Goal: Transaction & Acquisition: Purchase product/service

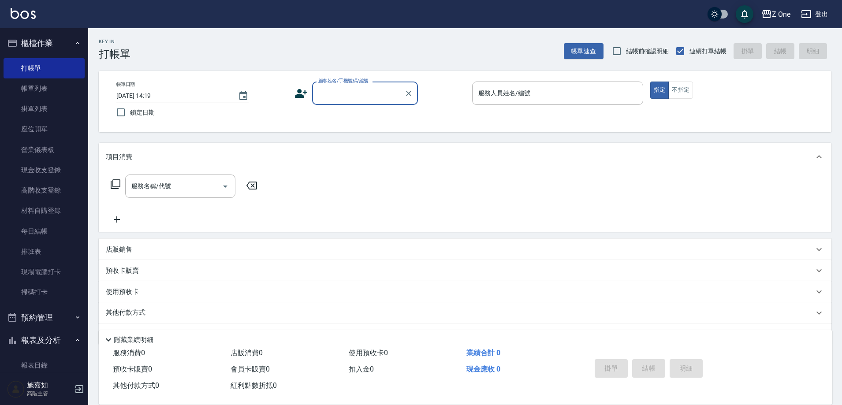
click at [348, 96] on input "顧客姓名/手機號碼/編號" at bounding box center [358, 92] width 85 height 15
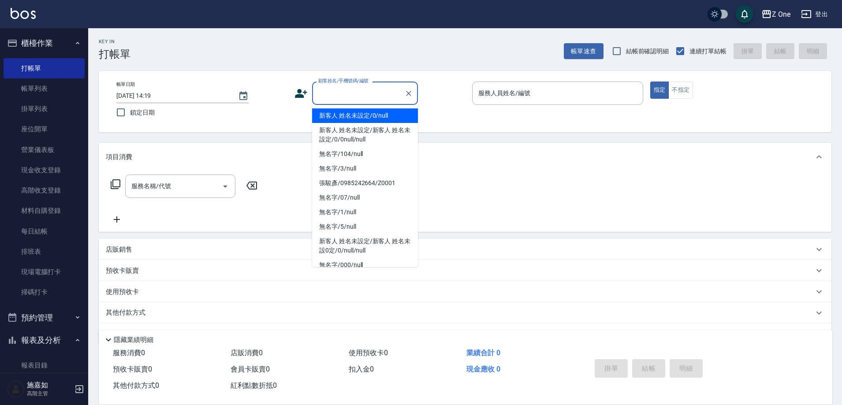
click at [340, 119] on li "新客人 姓名未設定/0/null" at bounding box center [365, 115] width 106 height 15
type input "新客人 姓名未設定/0/null"
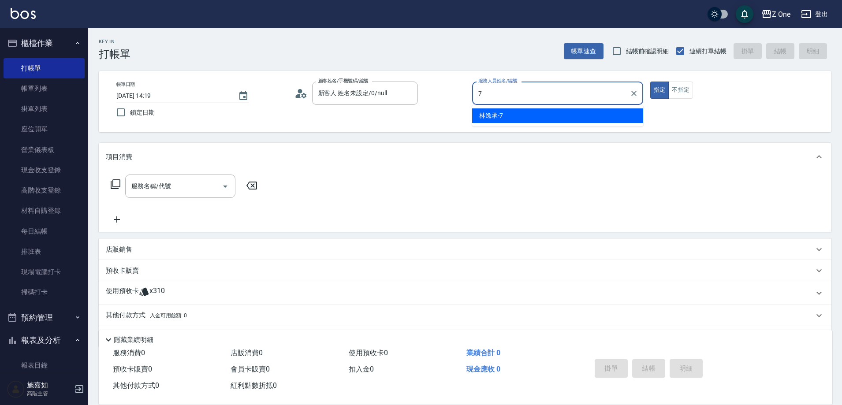
click at [509, 118] on div "[PERSON_NAME]-7" at bounding box center [557, 115] width 171 height 15
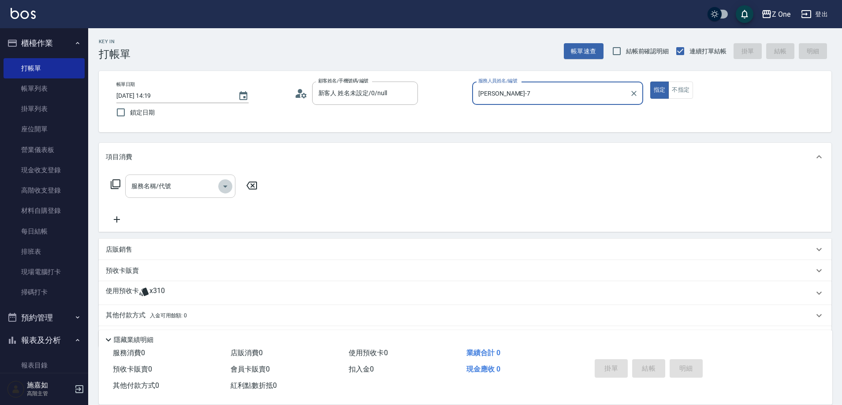
click at [227, 184] on icon "Open" at bounding box center [225, 186] width 11 height 11
type input "[PERSON_NAME]-7"
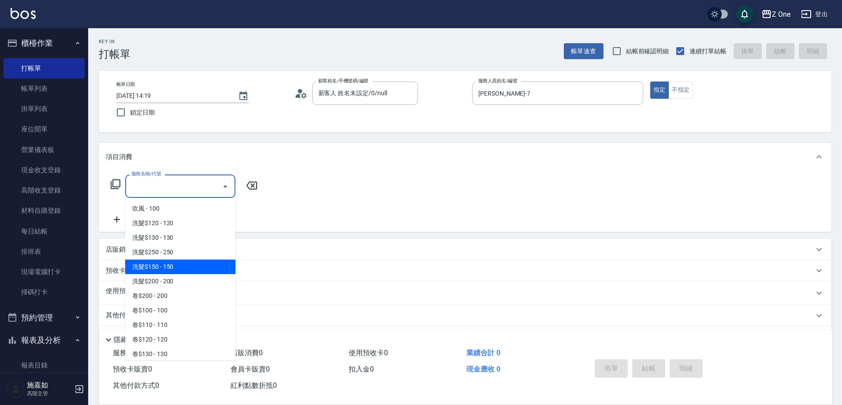
click at [179, 268] on span "洗髮$150 - 150" at bounding box center [180, 267] width 110 height 15
type input "洗髮$150(105)"
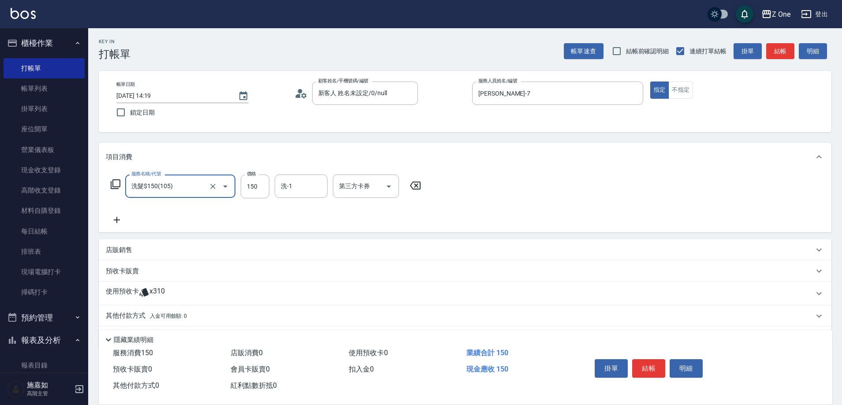
click at [120, 218] on icon at bounding box center [117, 220] width 22 height 11
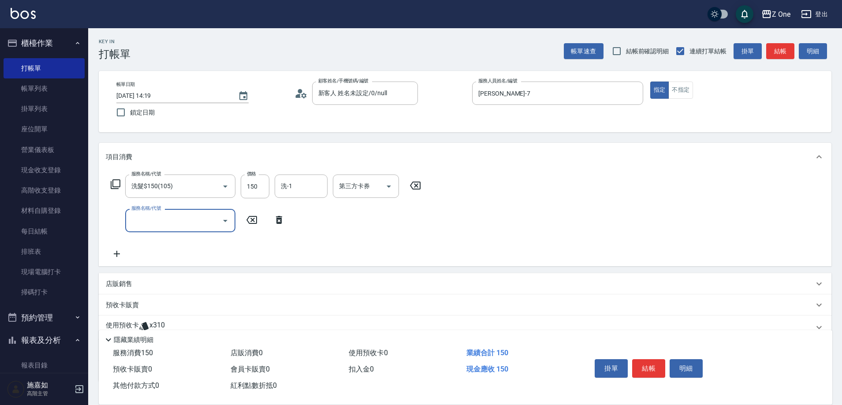
click at [223, 220] on icon "Open" at bounding box center [225, 221] width 11 height 11
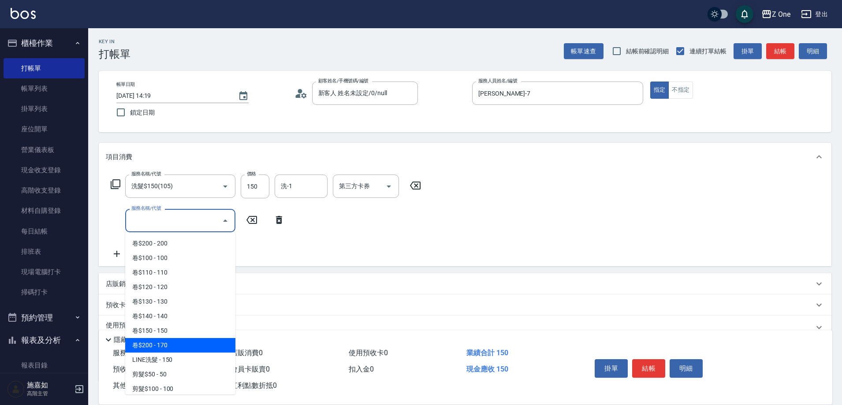
scroll to position [264, 0]
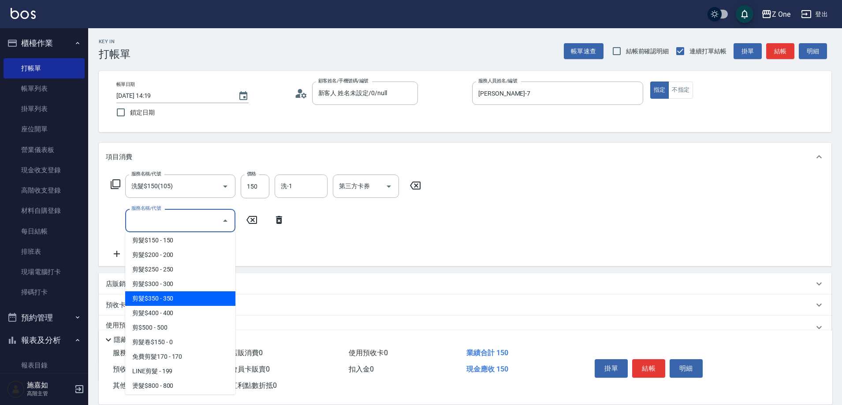
click at [182, 299] on span "剪髮$350 - 350" at bounding box center [180, 298] width 110 height 15
type input "剪髮$350(208)"
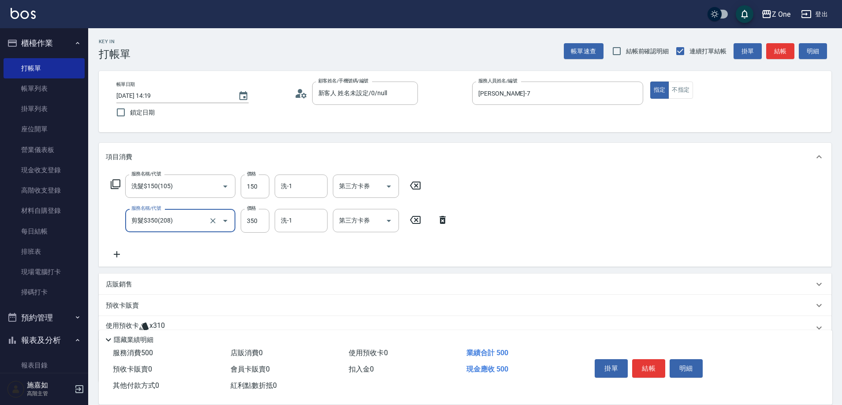
click at [171, 277] on div "店販銷售" at bounding box center [465, 284] width 732 height 21
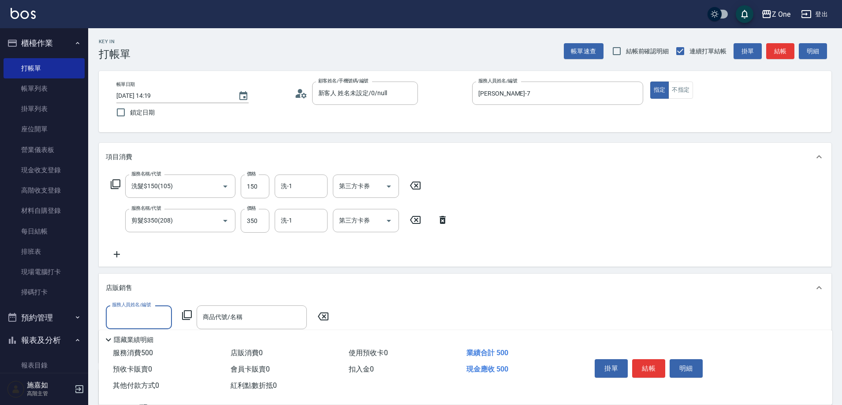
scroll to position [0, 0]
click at [146, 342] on div "[PERSON_NAME]-7" at bounding box center [139, 340] width 66 height 15
type input "[PERSON_NAME]-7"
click at [228, 317] on div "商品代號/名稱 商品代號/名稱" at bounding box center [252, 316] width 110 height 23
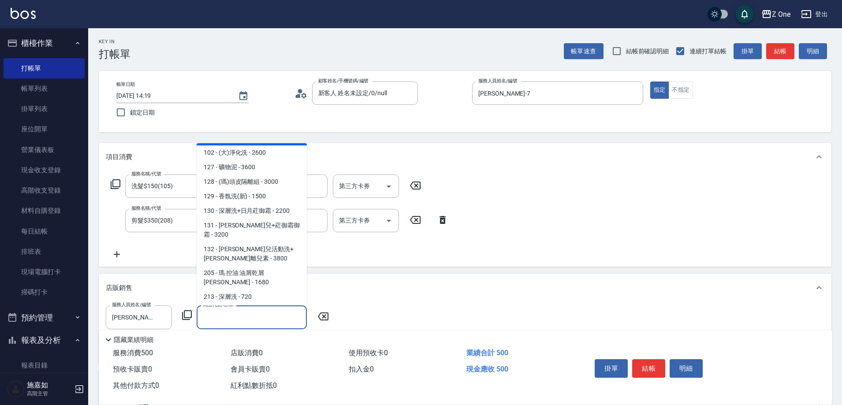
scroll to position [132, 0]
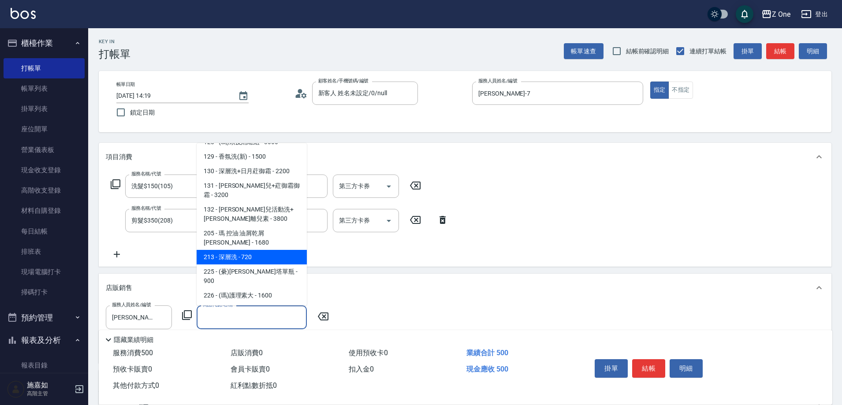
click at [257, 250] on span "213 - 深層洗 - 720" at bounding box center [252, 257] width 110 height 15
type input "深層洗"
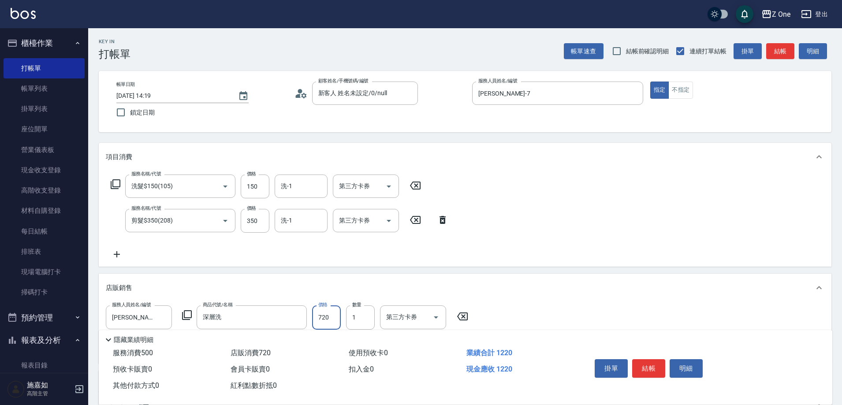
click at [336, 318] on input "720" at bounding box center [326, 317] width 29 height 24
type input "600"
click at [651, 361] on button "結帳" at bounding box center [648, 368] width 33 height 19
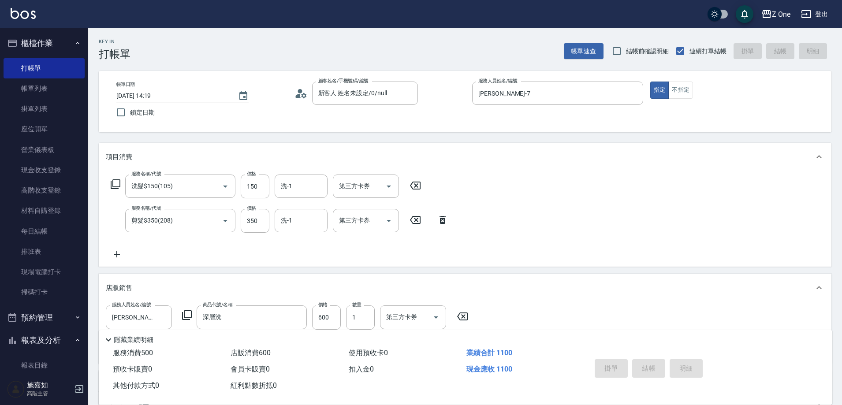
type input "[DATE] 18:59"
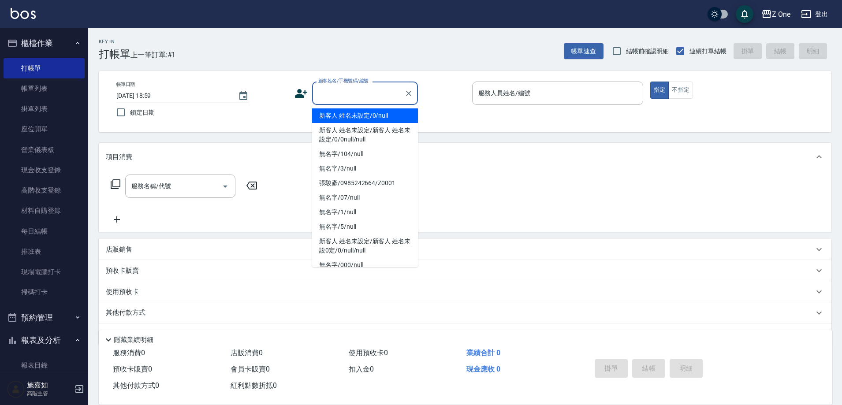
click at [376, 96] on input "顧客姓名/手機號碼/編號" at bounding box center [358, 92] width 85 height 15
click at [373, 116] on li "新客人 姓名未設定/0/null" at bounding box center [365, 115] width 106 height 15
type input "新客人 姓名未設定/0/null"
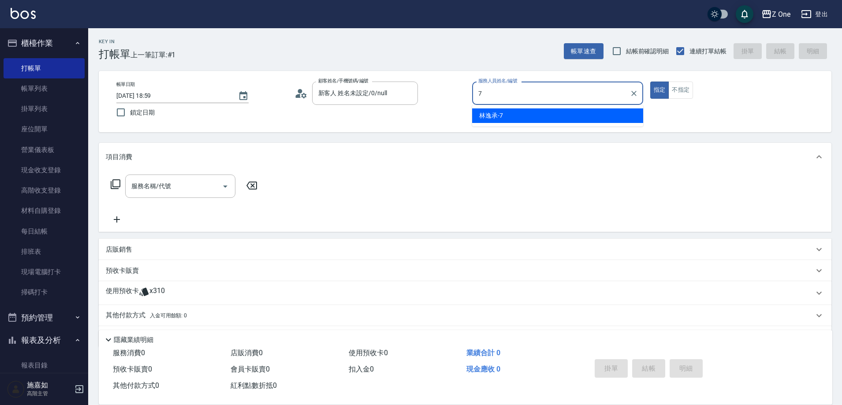
click at [499, 120] on span "[PERSON_NAME]-7" at bounding box center [491, 115] width 24 height 9
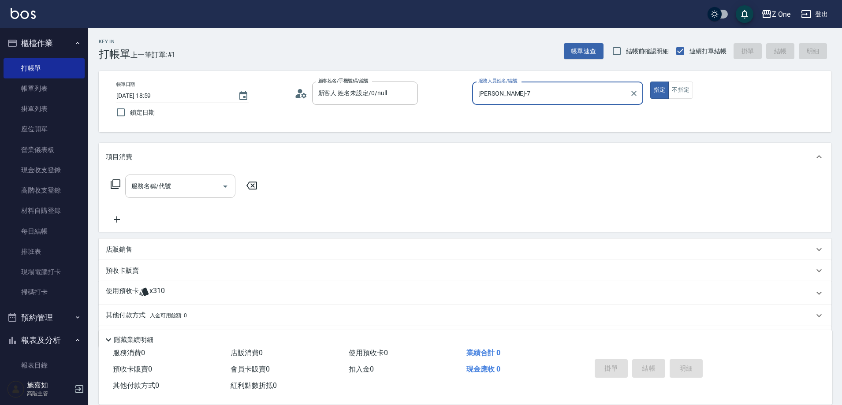
click at [226, 185] on icon "Open" at bounding box center [225, 186] width 11 height 11
type input "[PERSON_NAME]-7"
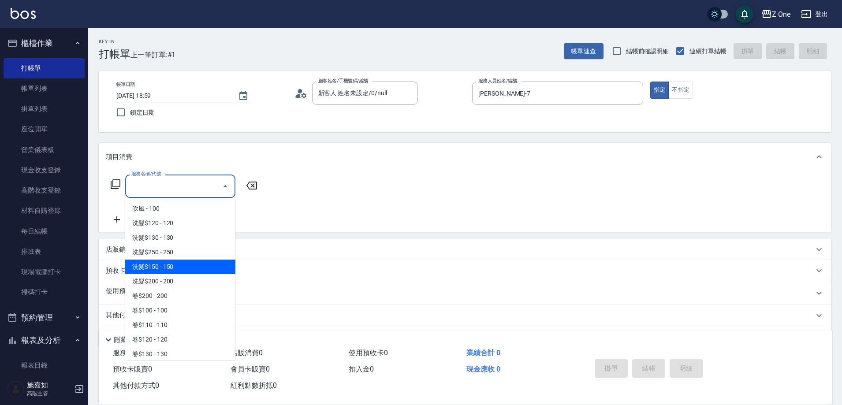
click at [182, 262] on span "洗髮$150 - 150" at bounding box center [180, 267] width 110 height 15
type input "洗髮$150(105)"
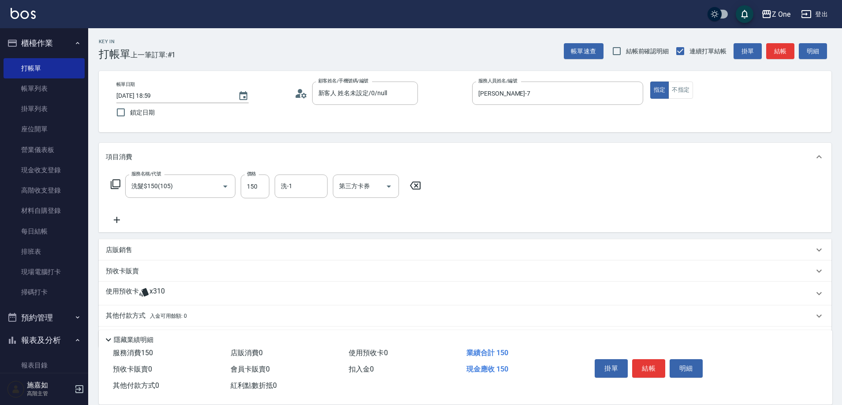
click at [124, 218] on icon at bounding box center [117, 220] width 22 height 11
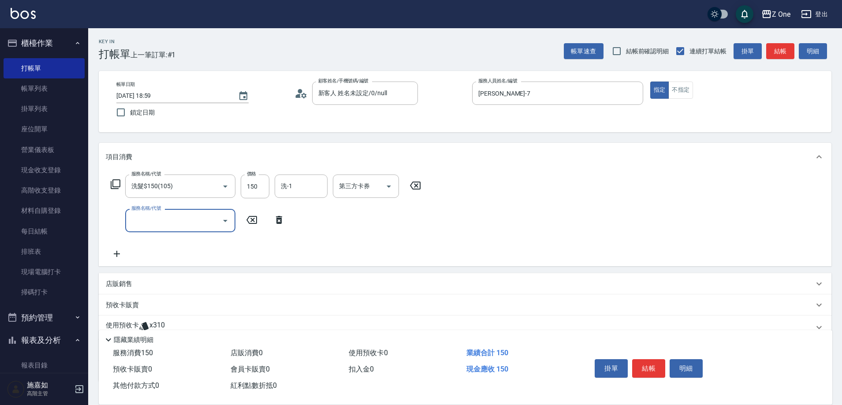
click at [221, 223] on icon "Open" at bounding box center [225, 221] width 11 height 11
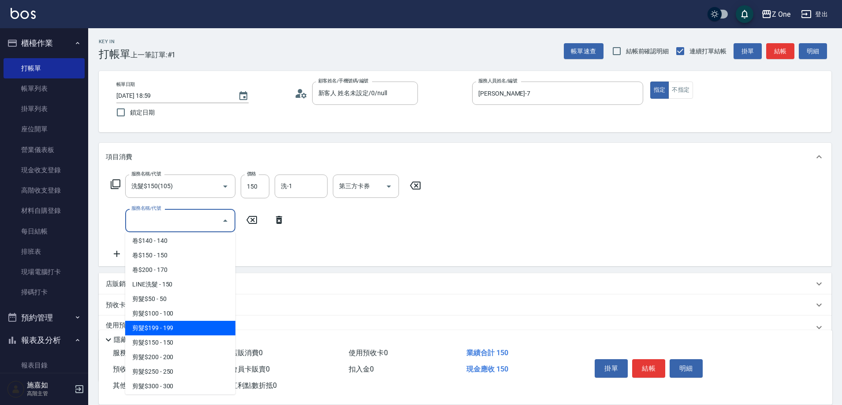
scroll to position [176, 0]
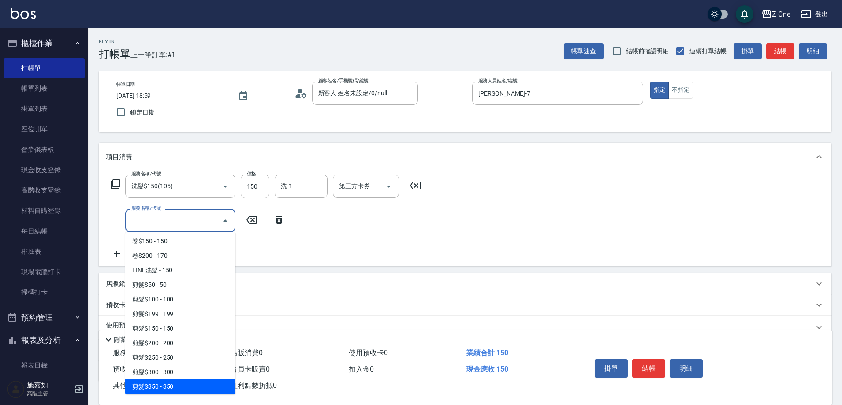
click at [175, 383] on span "剪髮$350 - 350" at bounding box center [180, 386] width 110 height 15
type input "剪髮$350(208)"
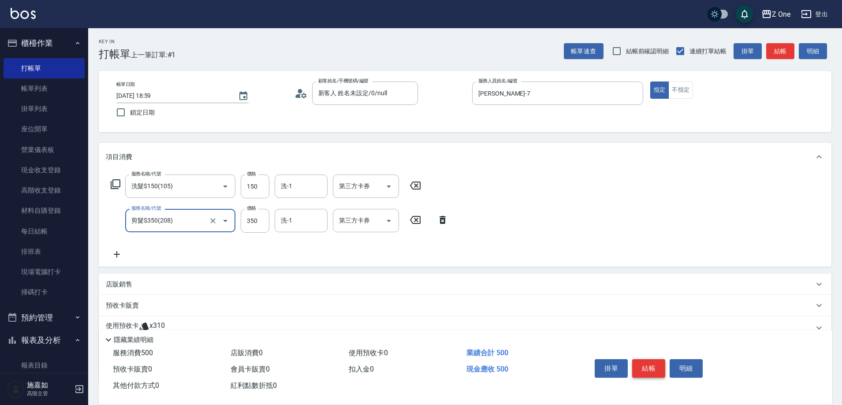
click at [652, 364] on button "結帳" at bounding box center [648, 368] width 33 height 19
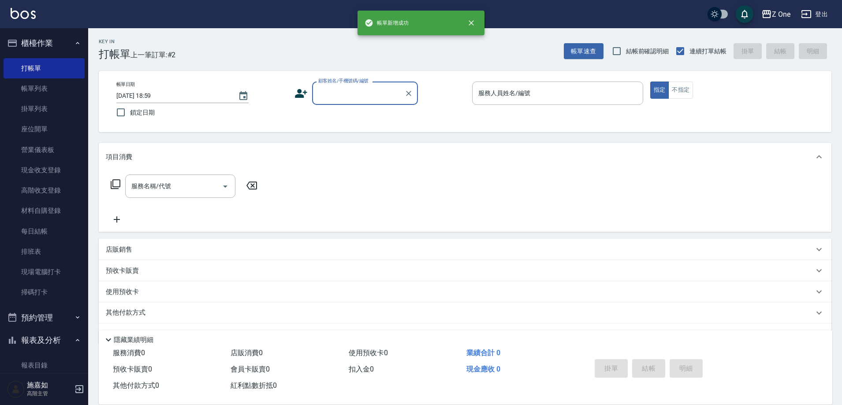
click at [346, 91] on input "顧客姓名/手機號碼/編號" at bounding box center [358, 92] width 85 height 15
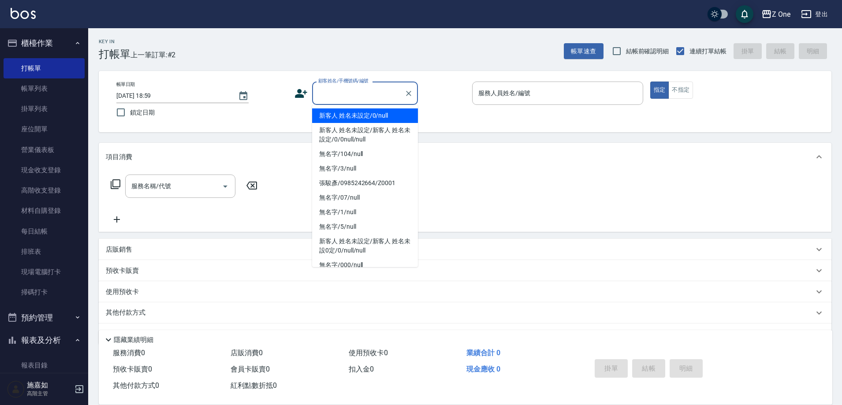
click at [346, 113] on li "新客人 姓名未設定/0/null" at bounding box center [365, 115] width 106 height 15
type input "新客人 姓名未設定/0/null"
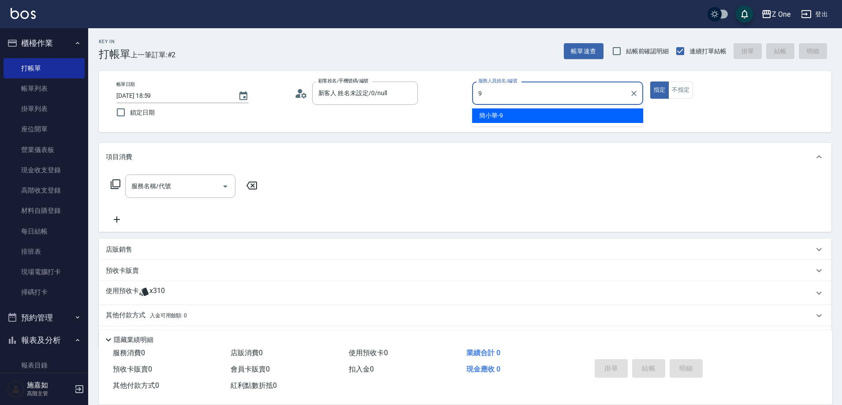
click at [498, 119] on span "[PERSON_NAME]-9" at bounding box center [491, 115] width 24 height 9
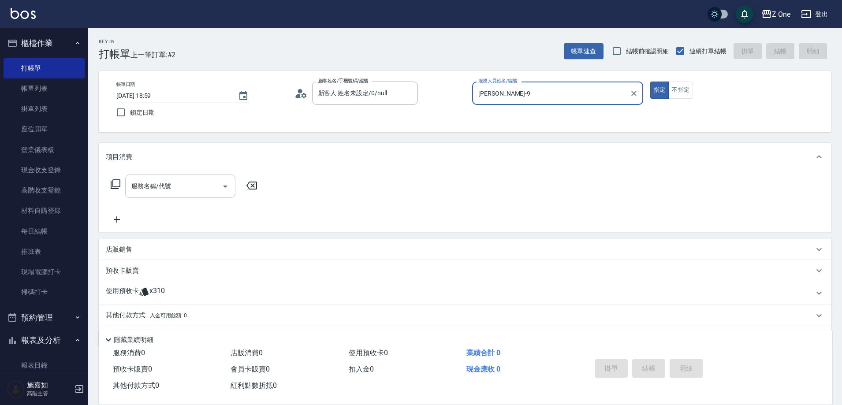
click at [227, 187] on icon "Open" at bounding box center [225, 186] width 11 height 11
type input "[PERSON_NAME]-9"
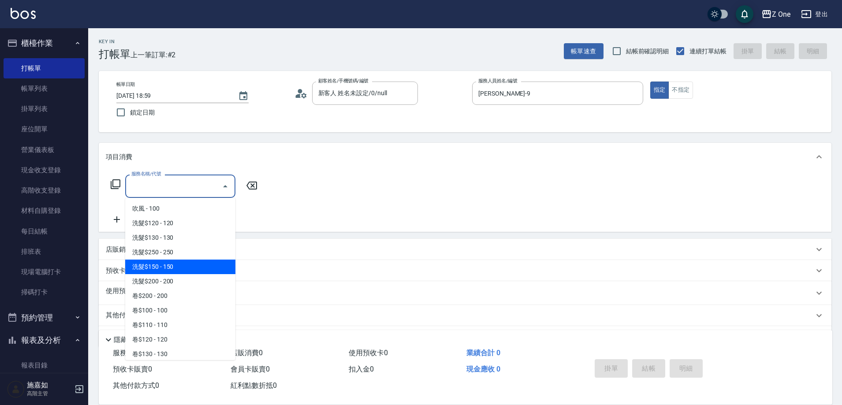
click at [178, 265] on span "洗髮$150 - 150" at bounding box center [180, 267] width 110 height 15
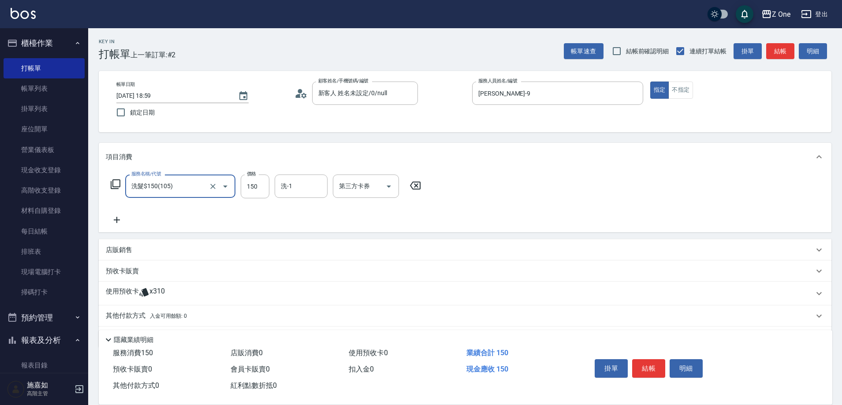
click at [224, 189] on icon "Open" at bounding box center [225, 186] width 11 height 11
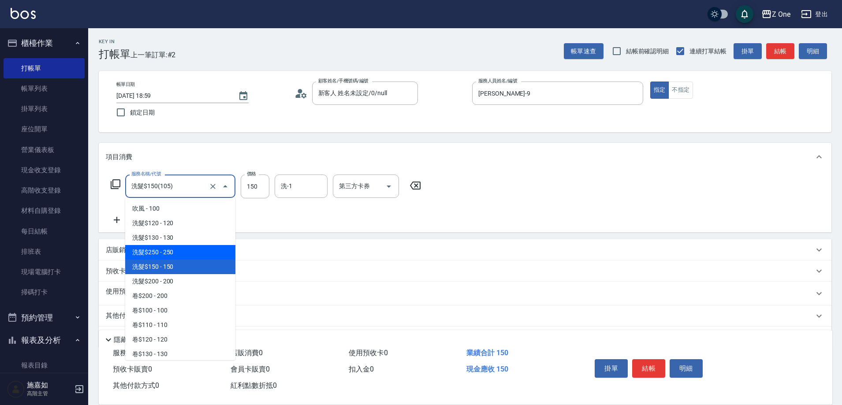
click at [182, 257] on span "洗髮$250 - 250" at bounding box center [180, 252] width 110 height 15
type input "洗髮$250(104)"
type input "250"
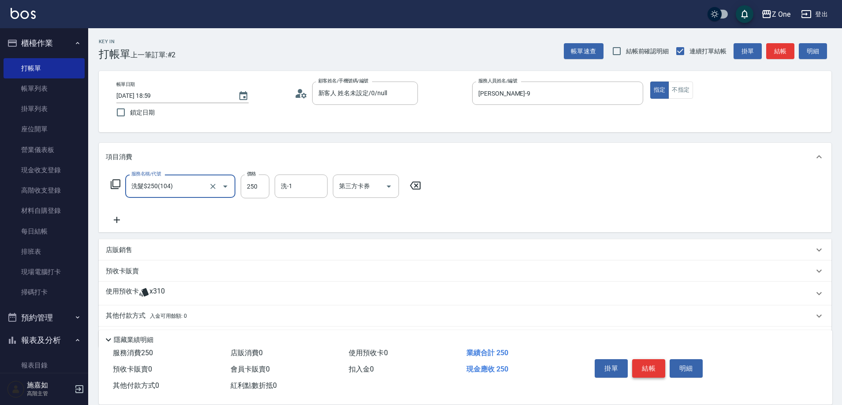
click at [650, 363] on button "結帳" at bounding box center [648, 368] width 33 height 19
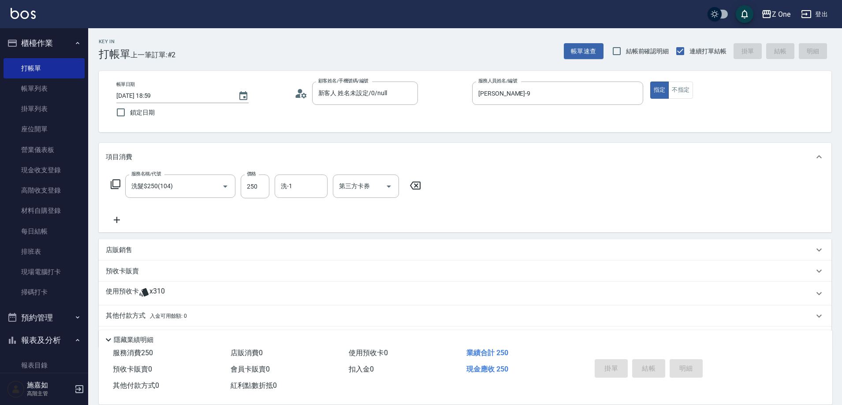
type input "[DATE] 19:00"
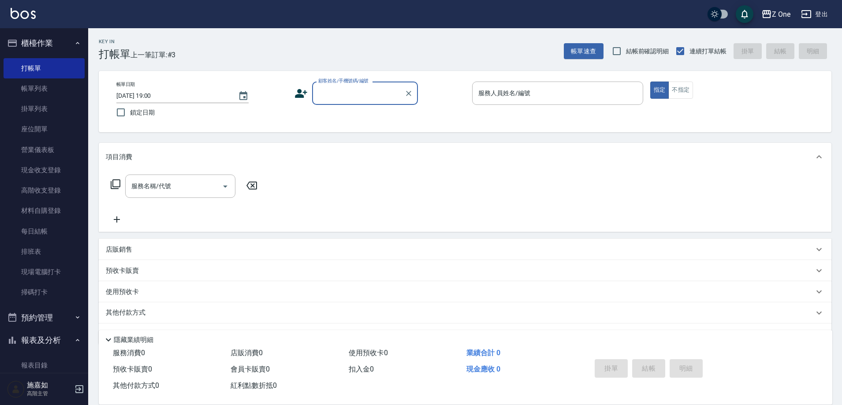
click at [350, 97] on input "顧客姓名/手機號碼/編號" at bounding box center [358, 92] width 85 height 15
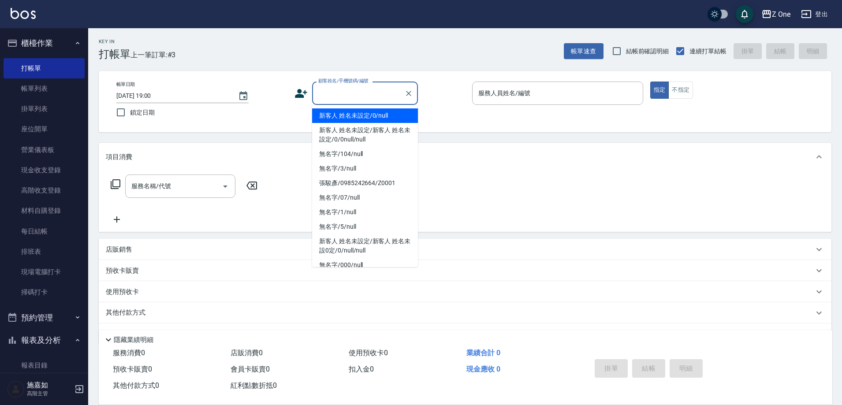
click at [353, 122] on li "新客人 姓名未設定/0/null" at bounding box center [365, 115] width 106 height 15
type input "新客人 姓名未設定/0/null"
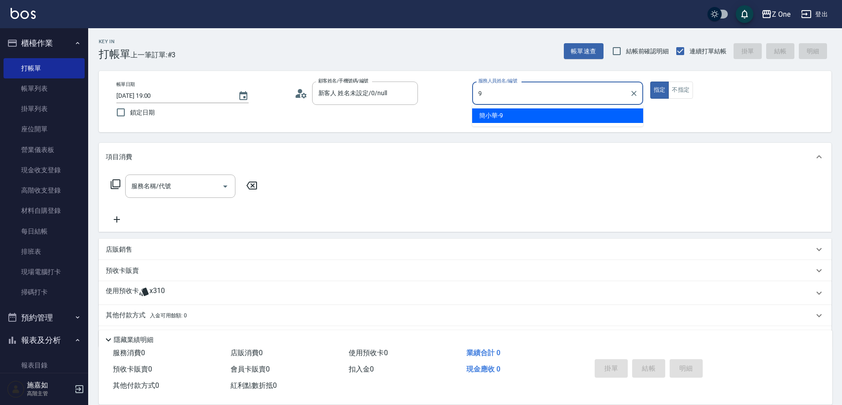
click at [501, 118] on span "[PERSON_NAME]-9" at bounding box center [491, 115] width 24 height 9
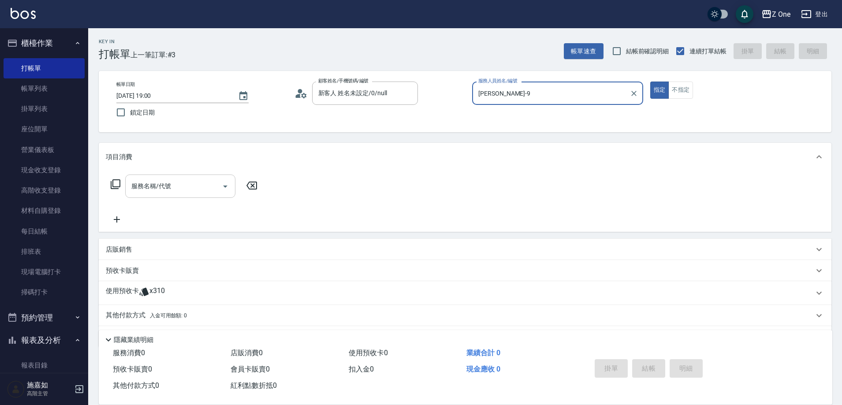
click at [223, 187] on icon "Open" at bounding box center [225, 186] width 11 height 11
type input "[PERSON_NAME]-9"
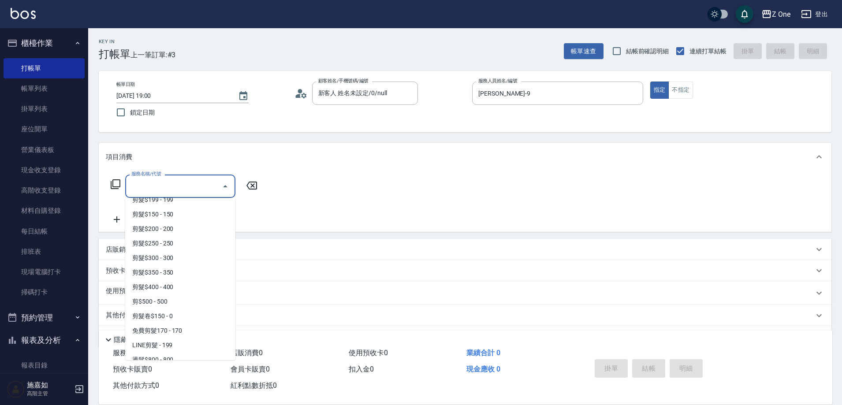
scroll to position [308, 0]
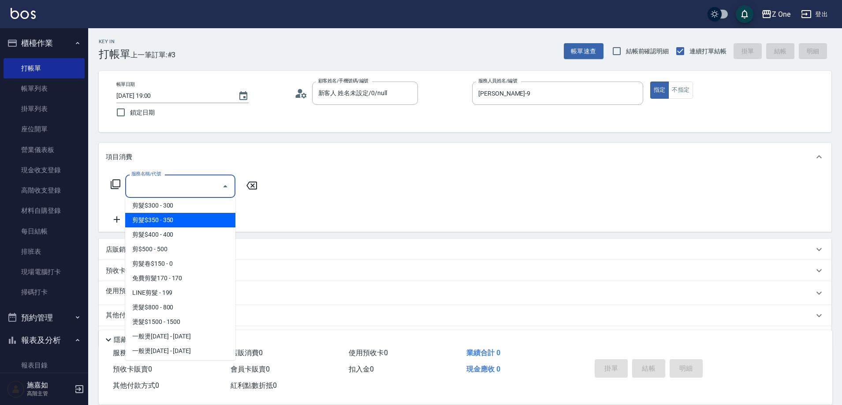
click at [188, 219] on span "剪髮$350 - 350" at bounding box center [180, 220] width 110 height 15
type input "剪髮$350(208)"
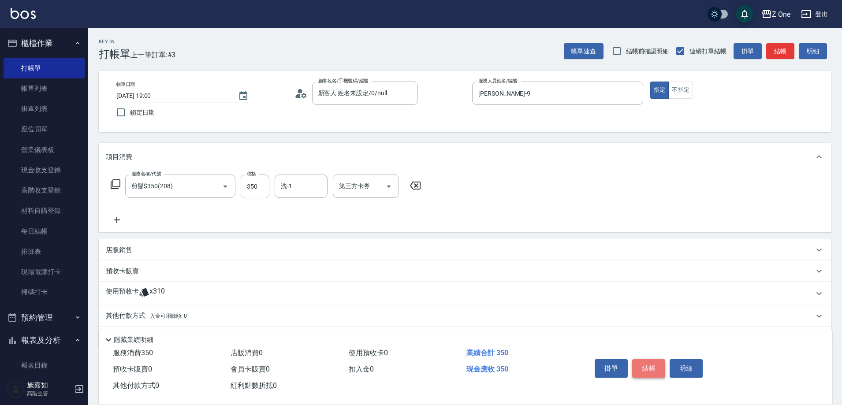
click at [658, 367] on button "結帳" at bounding box center [648, 368] width 33 height 19
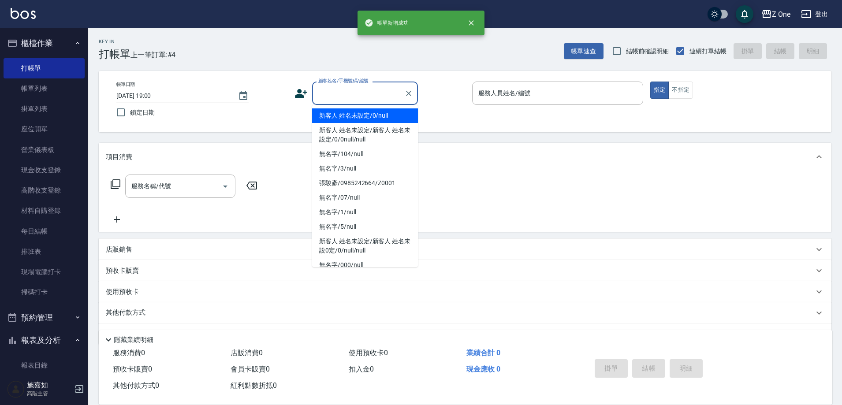
click at [358, 93] on input "顧客姓名/手機號碼/編號" at bounding box center [358, 92] width 85 height 15
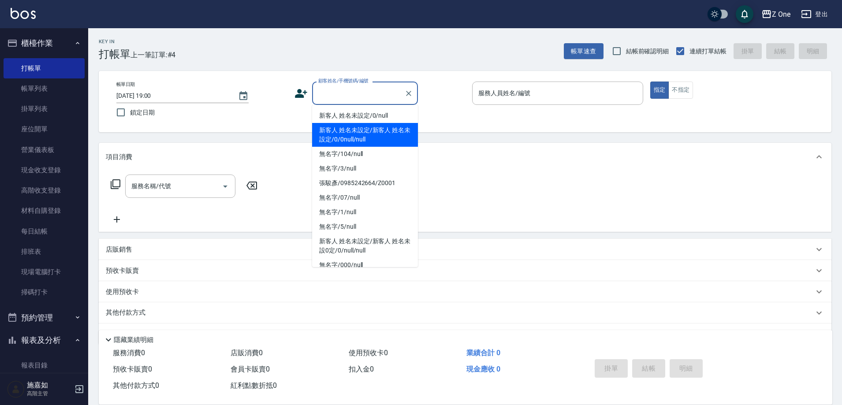
click at [361, 124] on li "新客人 姓名未設定/新客人 姓名未設定/0/0null/null" at bounding box center [365, 135] width 106 height 24
type input "新客人 姓名未設定/新客人 姓名未設定/0/0null/null"
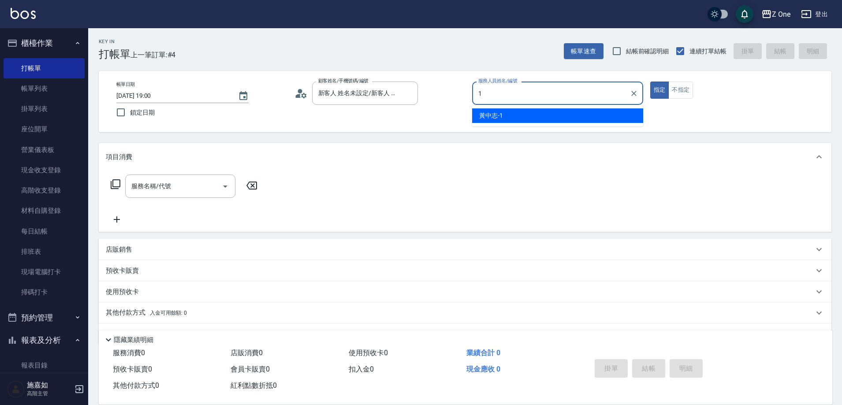
click at [528, 120] on div "[PERSON_NAME]-1" at bounding box center [557, 115] width 171 height 15
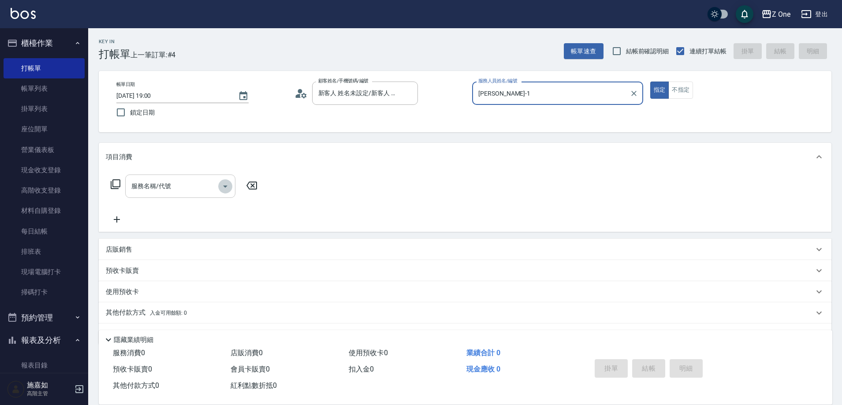
click at [227, 193] on button "Open" at bounding box center [225, 186] width 14 height 14
type input "[PERSON_NAME]-1"
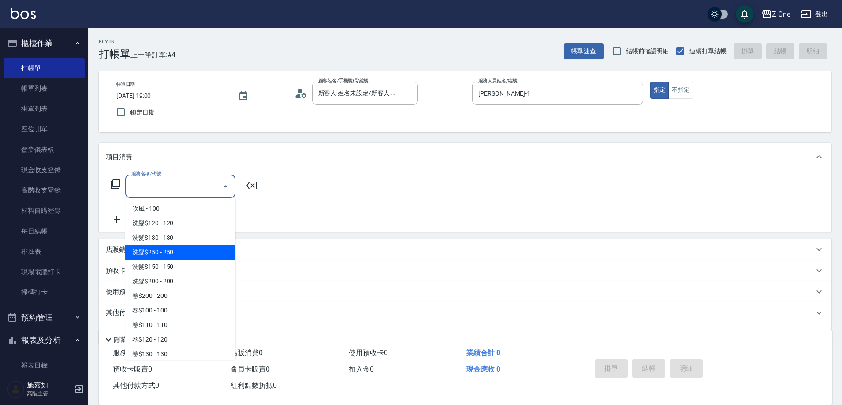
click at [191, 250] on span "洗髮$250 - 250" at bounding box center [180, 252] width 110 height 15
type input "洗髮$250(104)"
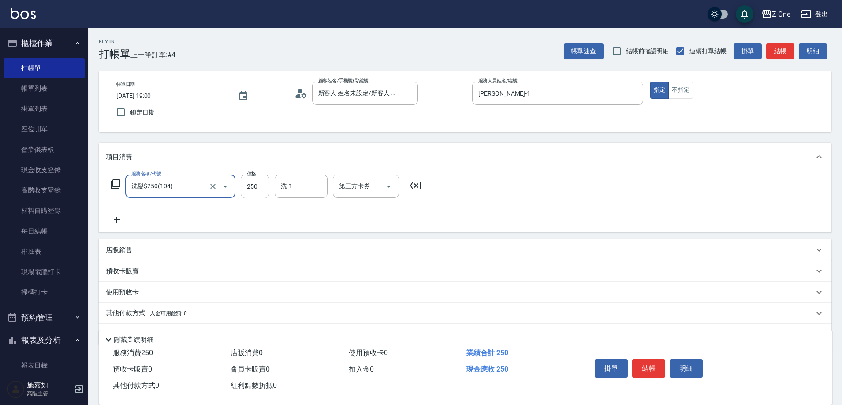
click at [122, 222] on icon at bounding box center [117, 220] width 22 height 11
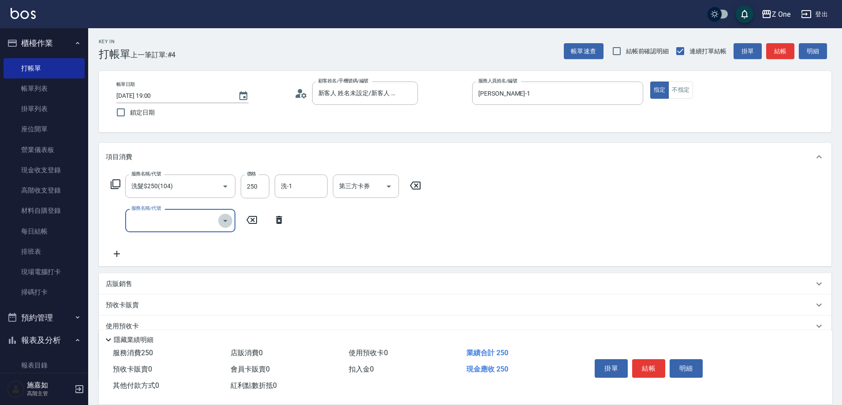
click at [229, 222] on icon "Open" at bounding box center [225, 221] width 11 height 11
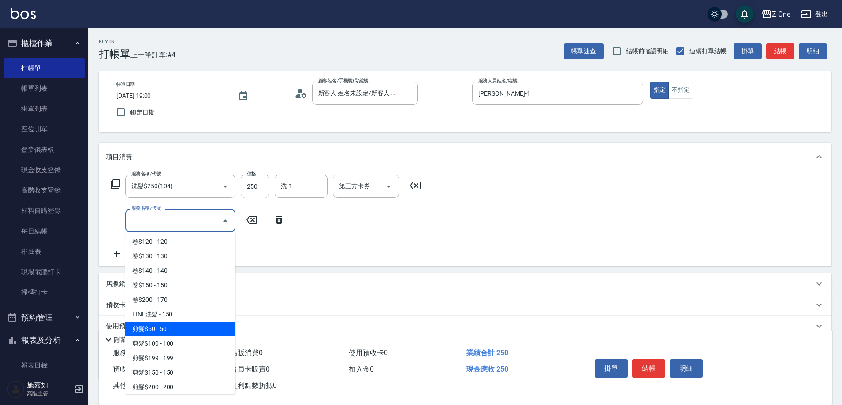
scroll to position [353, 0]
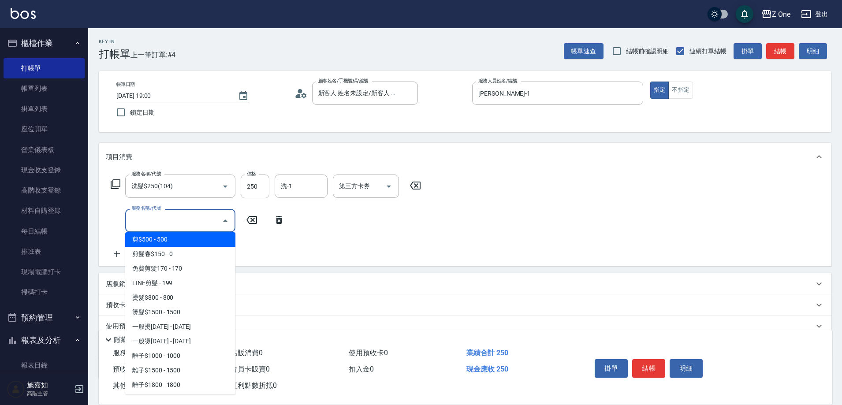
click at [191, 241] on span "剪$500 - 500" at bounding box center [180, 239] width 110 height 15
type input "剪$500(211)"
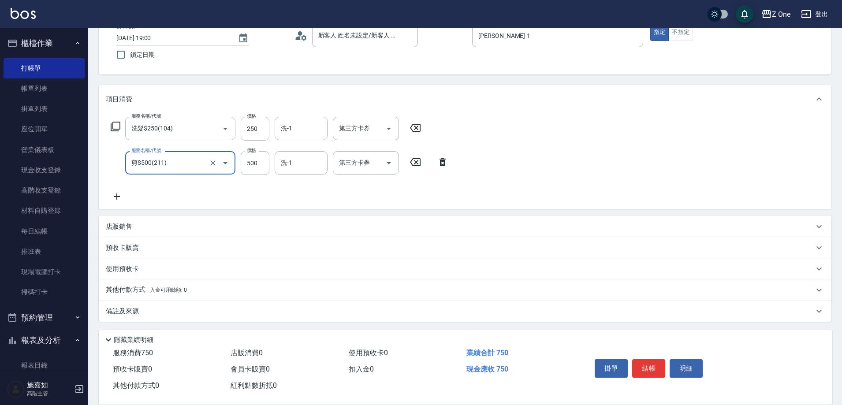
scroll to position [59, 0]
click at [169, 287] on span "入金可用餘額: 0" at bounding box center [168, 289] width 37 height 6
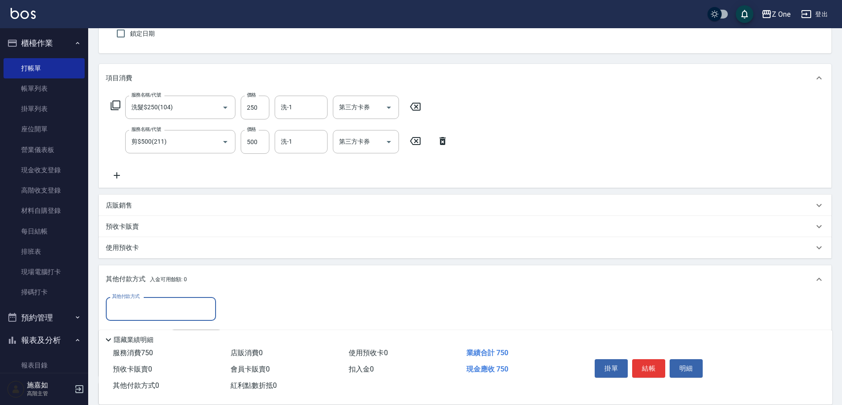
scroll to position [0, 0]
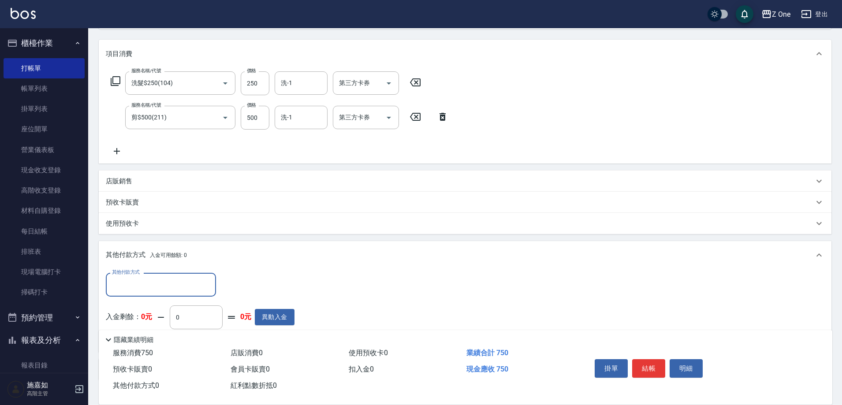
click at [169, 279] on input "其他付款方式" at bounding box center [161, 284] width 102 height 15
click at [141, 333] on span "信用卡" at bounding box center [161, 336] width 110 height 15
type input "信用卡"
type input "750"
click at [656, 368] on button "結帳" at bounding box center [648, 368] width 33 height 19
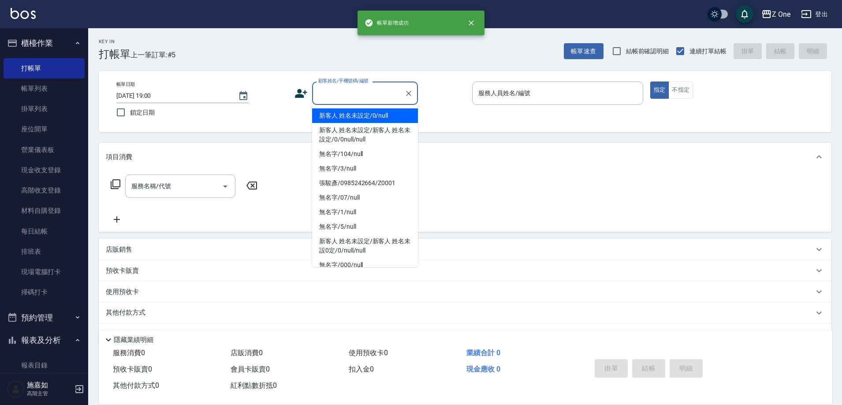
click at [372, 95] on input "顧客姓名/手機號碼/編號" at bounding box center [358, 92] width 85 height 15
click at [368, 114] on li "新客人 姓名未設定/0/null" at bounding box center [365, 115] width 106 height 15
type input "新客人 姓名未設定/0/null"
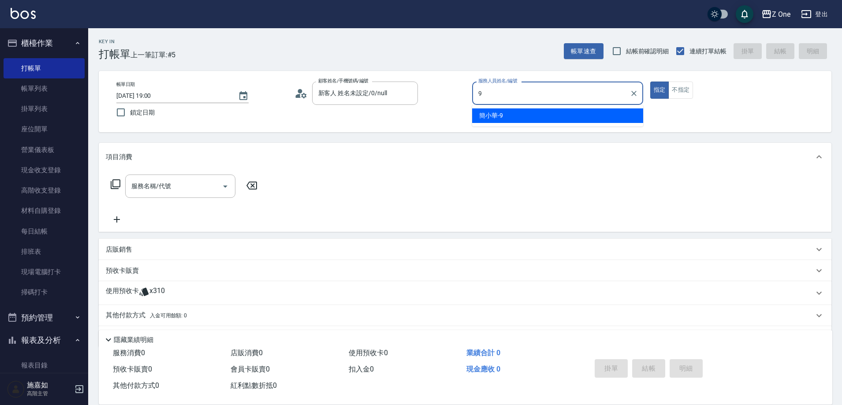
click at [512, 112] on div "[PERSON_NAME]-9" at bounding box center [557, 115] width 171 height 15
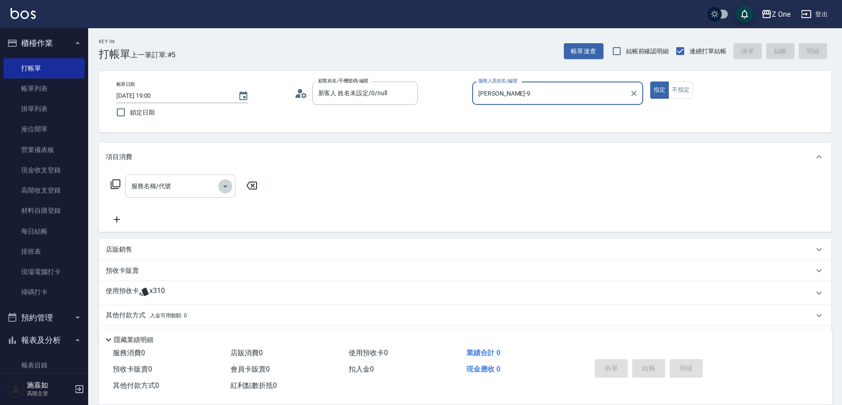
click at [220, 187] on icon "Open" at bounding box center [225, 186] width 11 height 11
type input "[PERSON_NAME]-9"
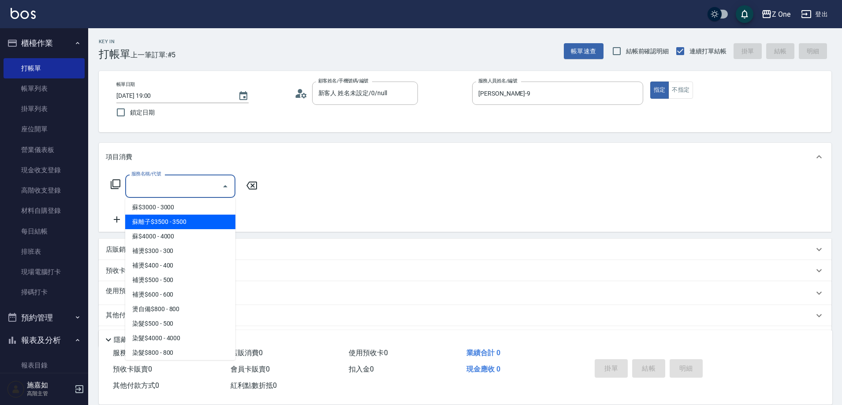
scroll to position [837, 0]
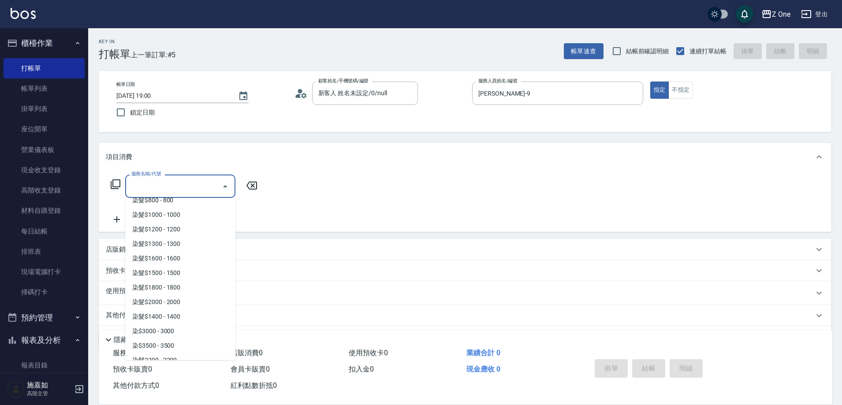
click at [187, 330] on span "染$3000 - 3000" at bounding box center [180, 331] width 110 height 15
type input "染$3000(412)"
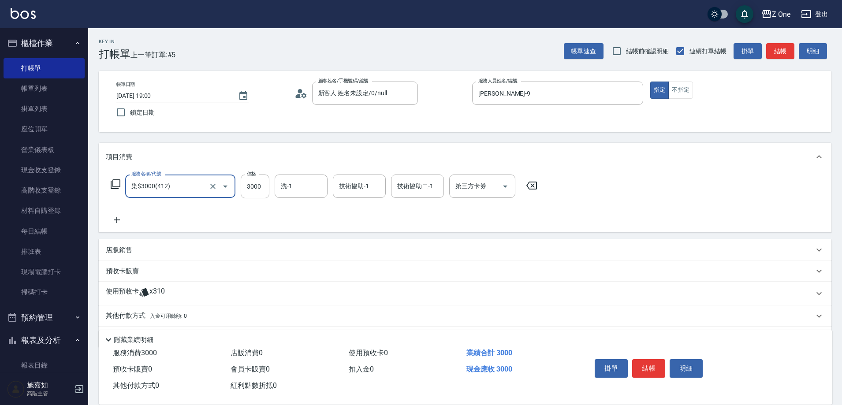
click at [118, 225] on icon at bounding box center [117, 220] width 22 height 11
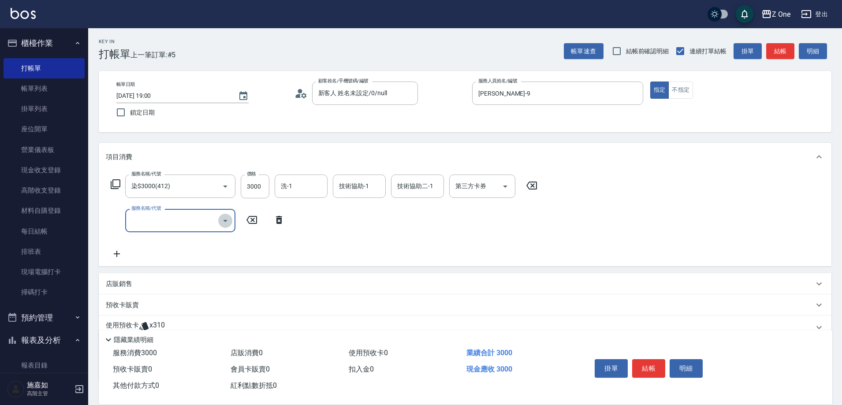
click at [225, 221] on icon "Open" at bounding box center [225, 221] width 4 height 2
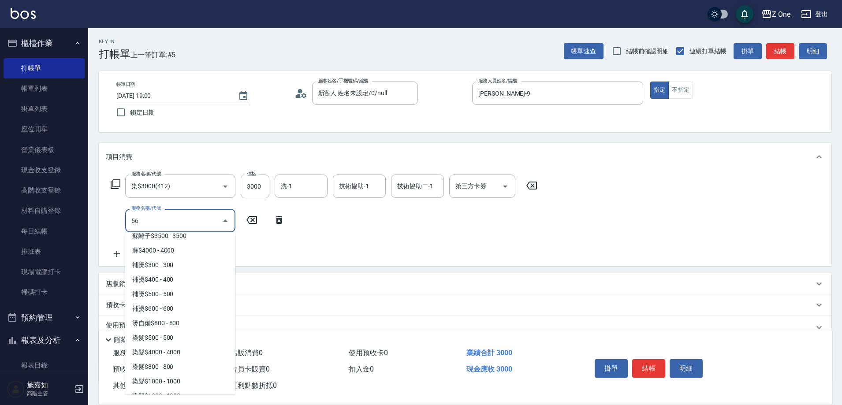
scroll to position [0, 0]
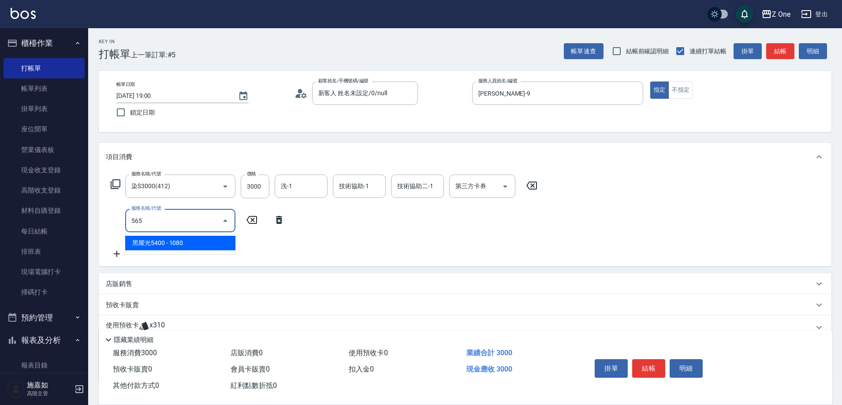
click at [212, 246] on span "黑耀光5400 - 1080" at bounding box center [180, 243] width 110 height 15
type input "黑耀光5400(565)"
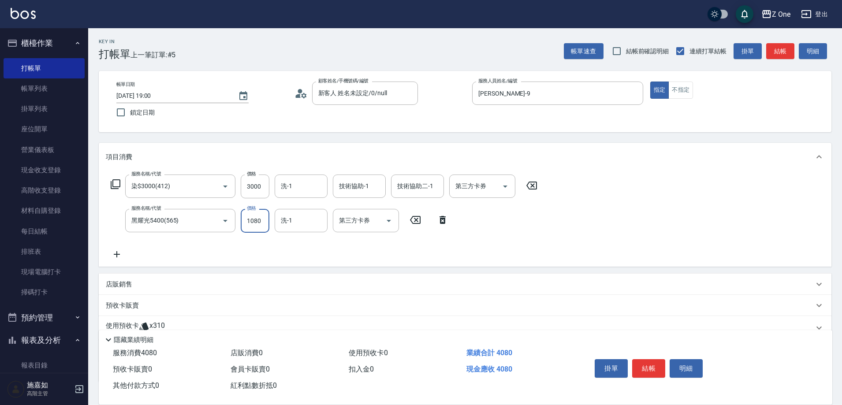
click at [260, 221] on input "1080" at bounding box center [255, 221] width 29 height 24
type input "1500"
click at [651, 361] on button "結帳" at bounding box center [648, 368] width 33 height 19
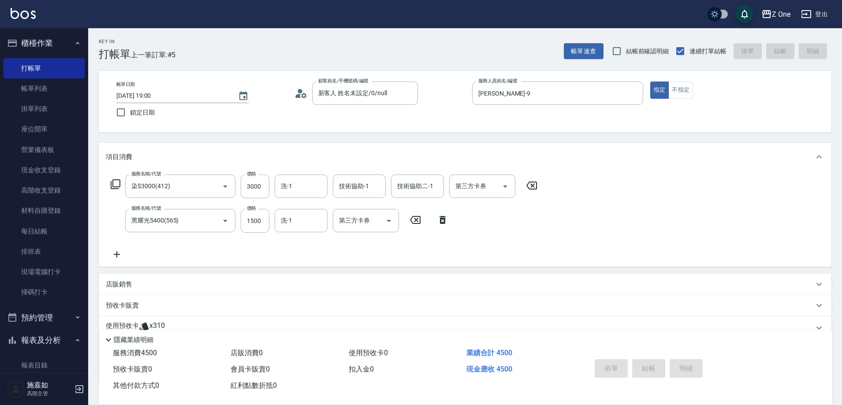
type input "[DATE] 19:01"
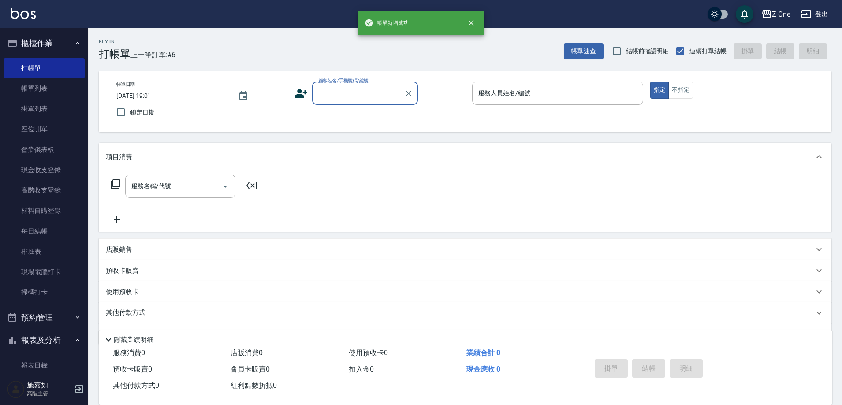
click at [349, 87] on input "顧客姓名/手機號碼/編號" at bounding box center [358, 92] width 85 height 15
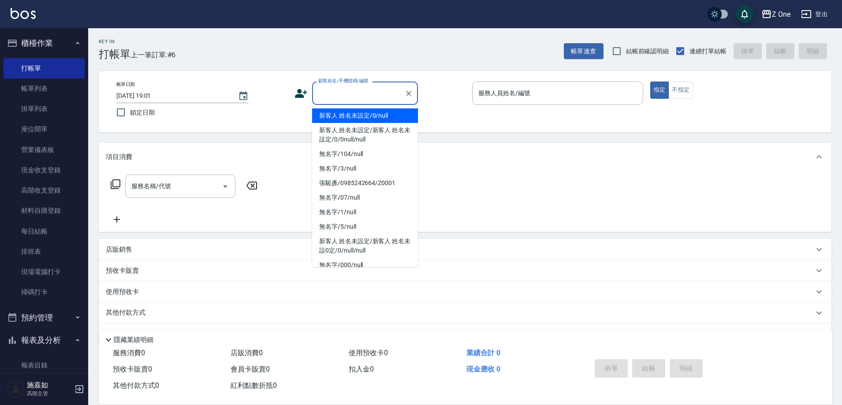
click at [350, 116] on li "新客人 姓名未設定/0/null" at bounding box center [365, 115] width 106 height 15
type input "新客人 姓名未設定/0/null"
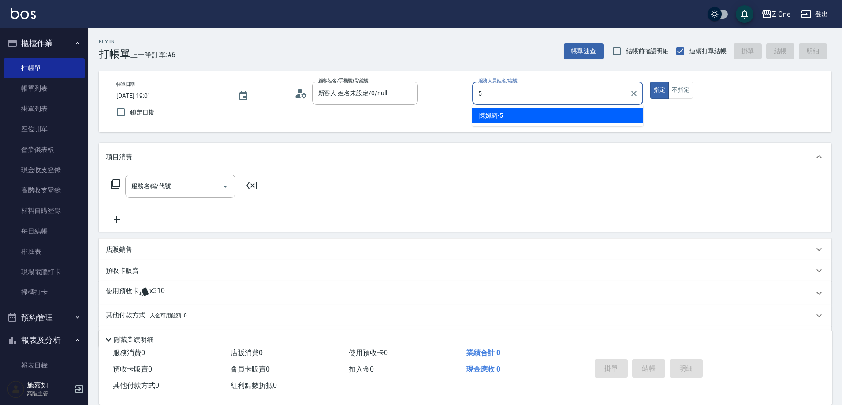
click at [482, 117] on span "[PERSON_NAME]-5" at bounding box center [491, 115] width 24 height 9
click at [232, 189] on div "服務名稱/代號" at bounding box center [180, 186] width 110 height 23
type input "陳姵錡-5"
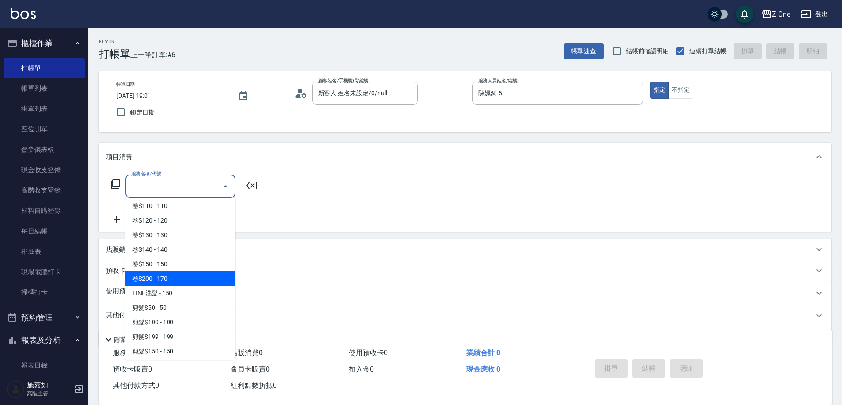
scroll to position [176, 0]
click at [186, 268] on span "剪髮$100 - 100" at bounding box center [180, 265] width 110 height 15
type input "剪髮$100(202)"
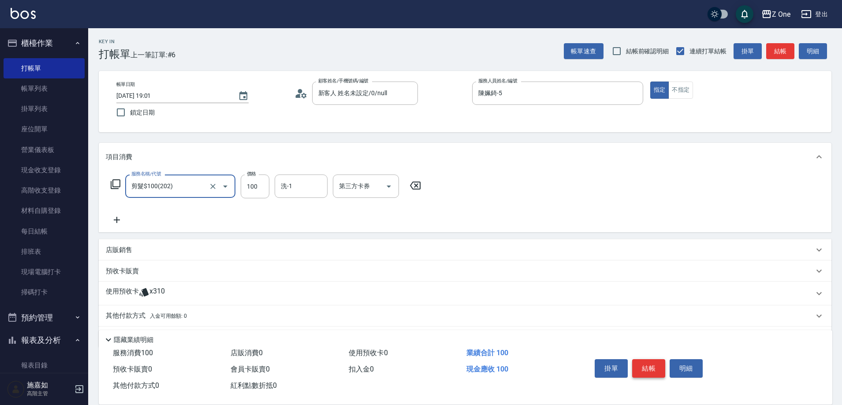
click at [640, 359] on button "結帳" at bounding box center [648, 368] width 33 height 19
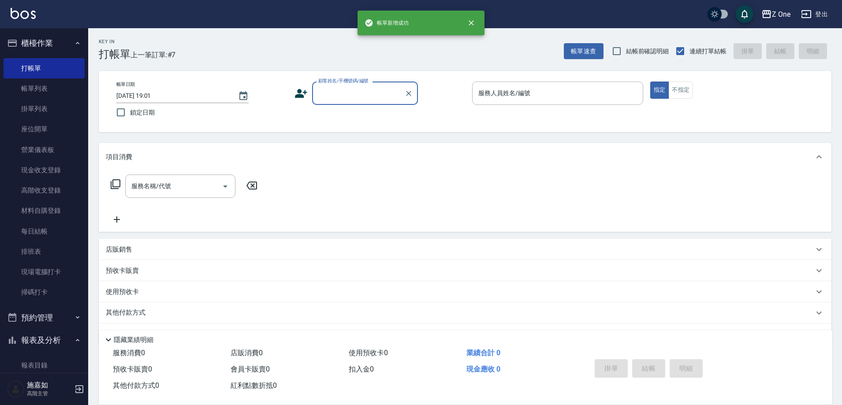
click at [360, 99] on input "顧客姓名/手機號碼/編號" at bounding box center [358, 92] width 85 height 15
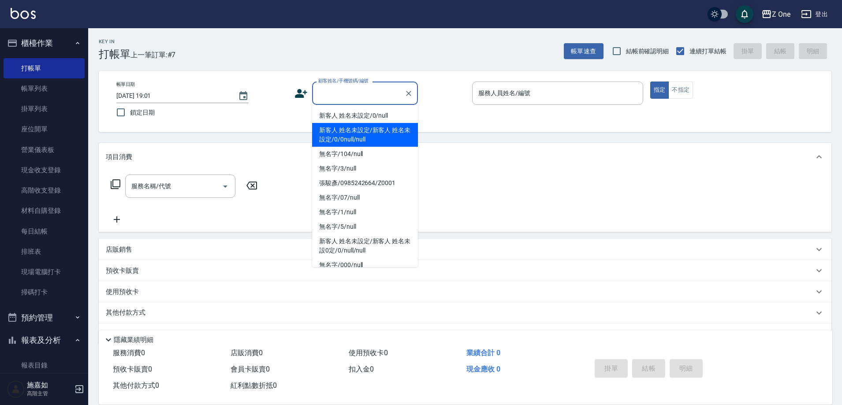
click at [361, 123] on li "新客人 姓名未設定/新客人 姓名未設定/0/0null/null" at bounding box center [365, 135] width 106 height 24
type input "新客人 姓名未設定/新客人 姓名未設定/0/0null/null"
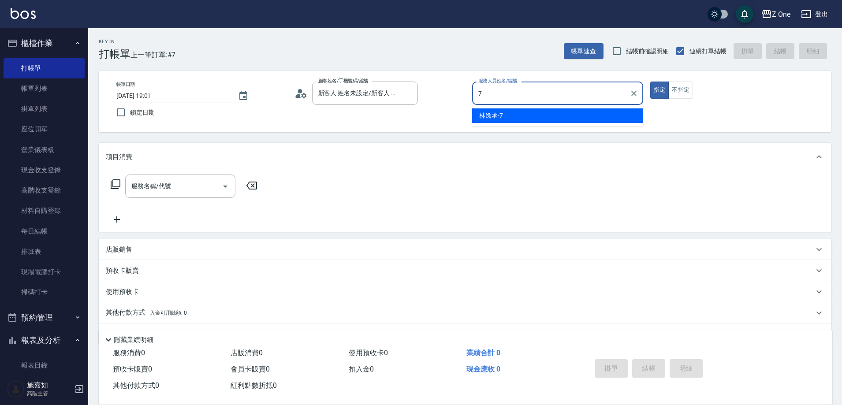
click at [531, 118] on div "[PERSON_NAME]-7" at bounding box center [557, 115] width 171 height 15
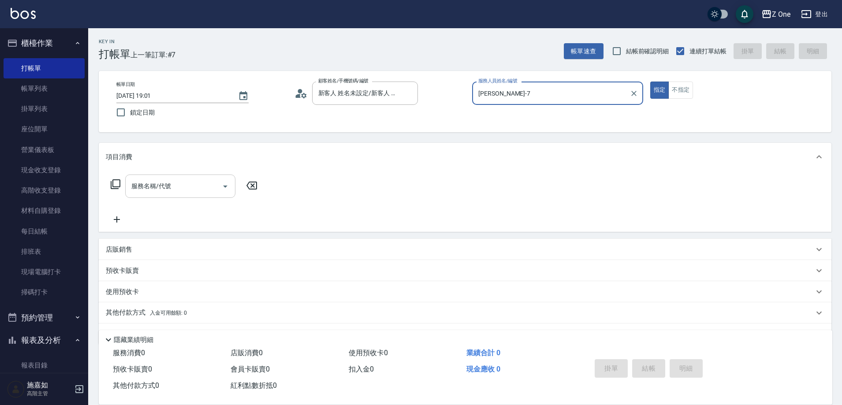
click at [226, 187] on icon "Open" at bounding box center [225, 186] width 11 height 11
type input "[PERSON_NAME]-7"
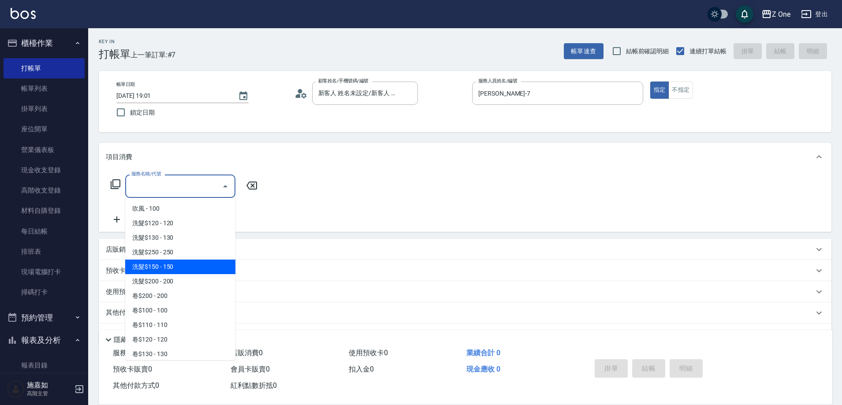
click at [179, 265] on span "洗髮$150 - 150" at bounding box center [180, 267] width 110 height 15
type input "洗髮$150(105)"
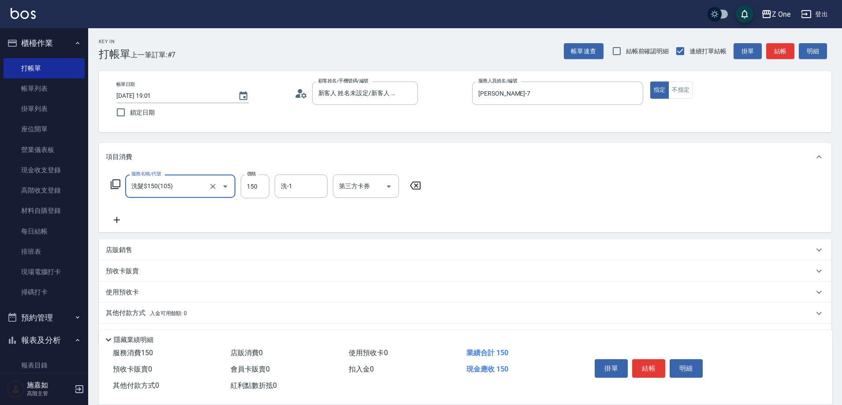
click at [116, 221] on icon at bounding box center [117, 220] width 6 height 6
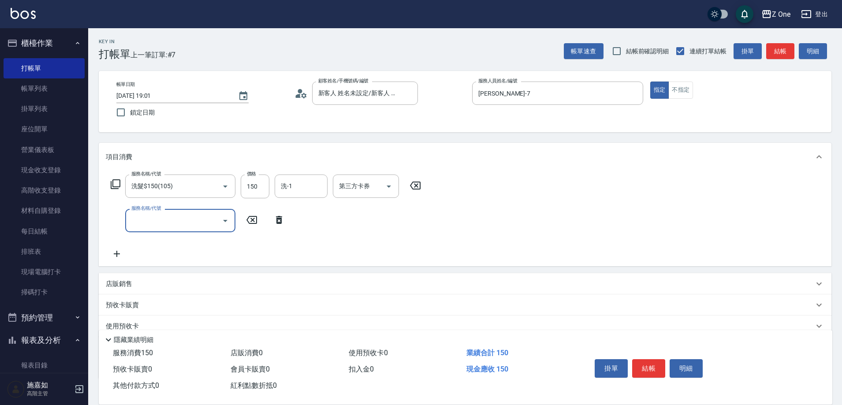
click at [222, 221] on icon "Open" at bounding box center [225, 221] width 11 height 11
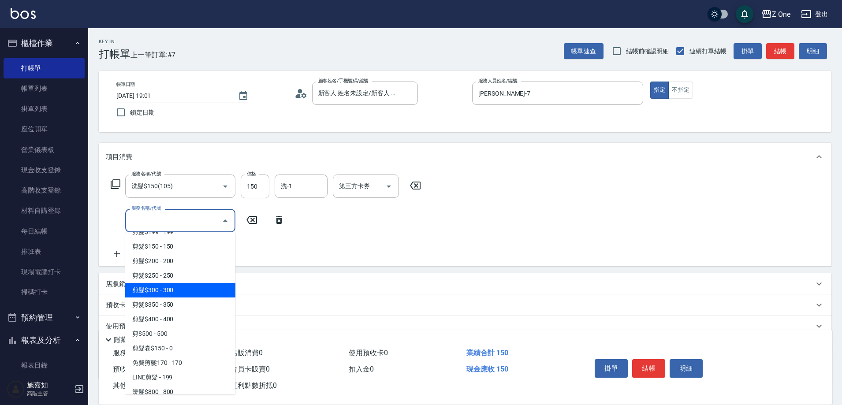
scroll to position [264, 0]
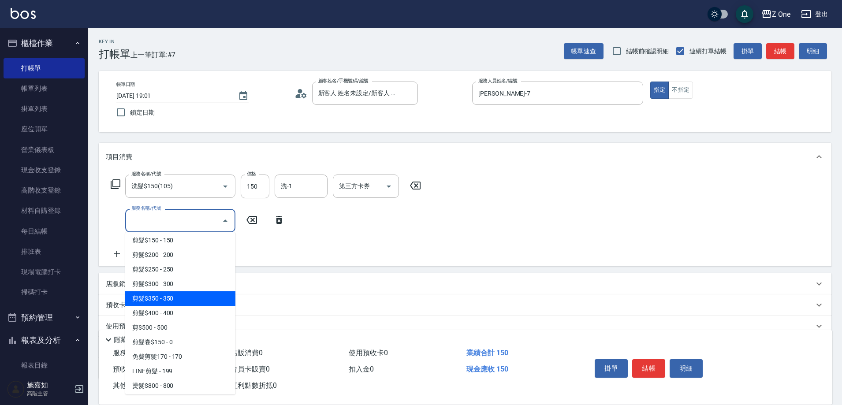
click at [187, 304] on span "剪髮$350 - 350" at bounding box center [180, 298] width 110 height 15
type input "剪髮$350(208)"
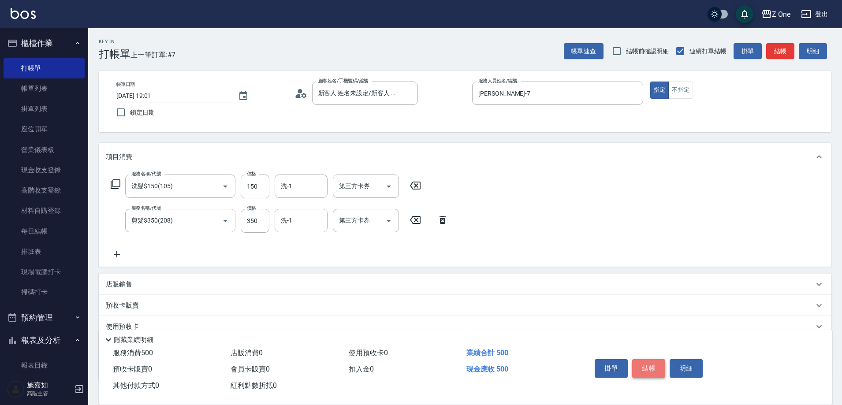
click at [648, 364] on button "結帳" at bounding box center [648, 368] width 33 height 19
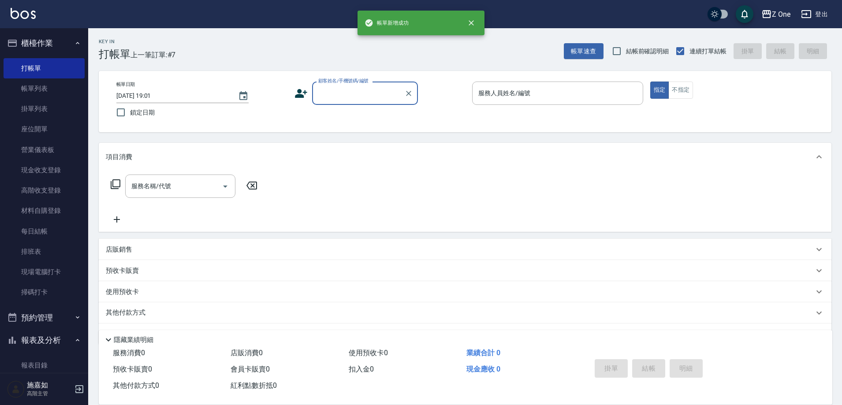
scroll to position [0, 0]
click at [351, 96] on input "顧客姓名/手機號碼/編號" at bounding box center [358, 92] width 85 height 15
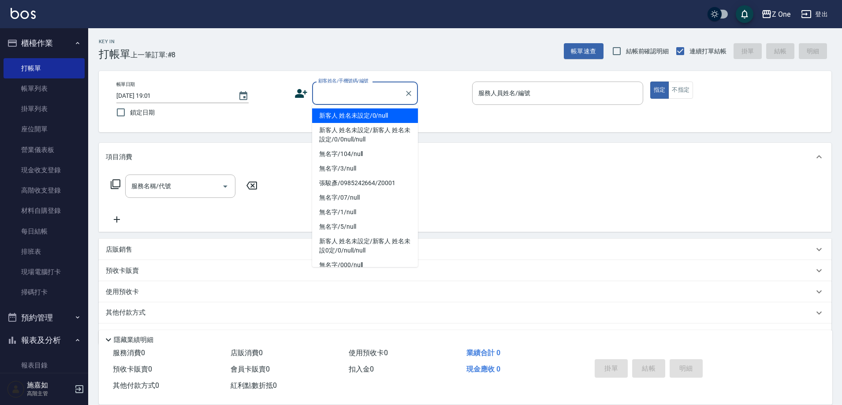
click at [350, 115] on li "新客人 姓名未設定/0/null" at bounding box center [365, 115] width 106 height 15
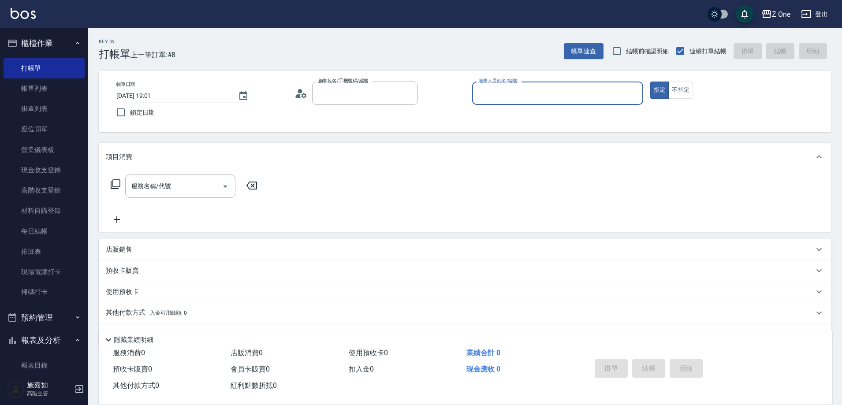
type input "新客人 姓名未設定/0/null"
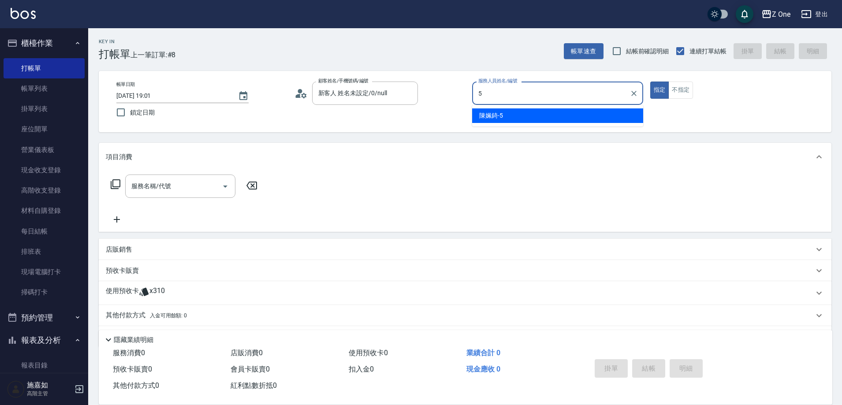
type input "5"
click at [471, 112] on div "帳單日期 [DATE] 19:01 鎖定日期 顧客姓名/手機號碼/編號 新客人 姓名未設定/0/null 顧客姓名/手機號碼/編號 服務人員姓名/編號 服務人…" at bounding box center [464, 102] width 711 height 40
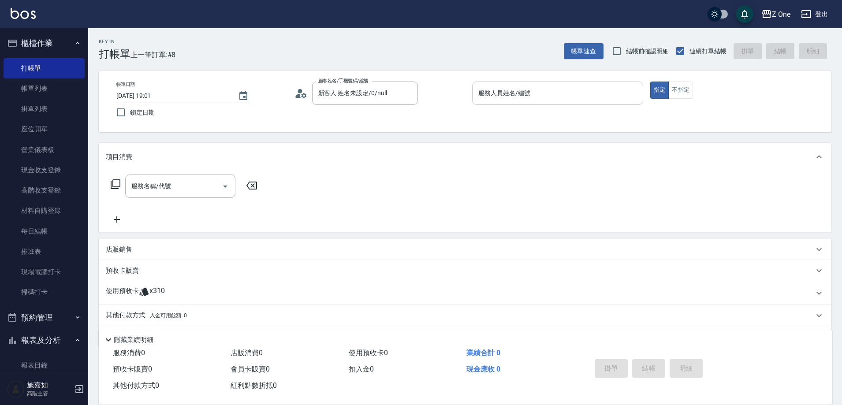
click at [516, 94] on input "服務人員姓名/編號" at bounding box center [557, 92] width 163 height 15
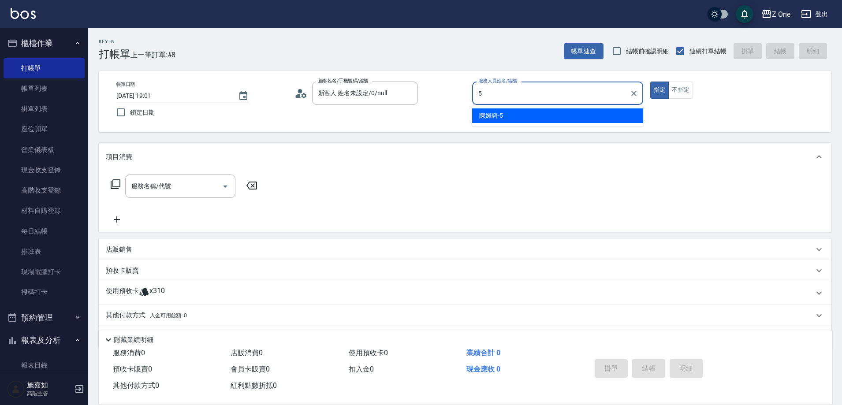
click at [504, 116] on div "[PERSON_NAME]-5" at bounding box center [557, 115] width 171 height 15
click at [227, 185] on icon "Open" at bounding box center [225, 186] width 11 height 11
type input "陳姵錡-5"
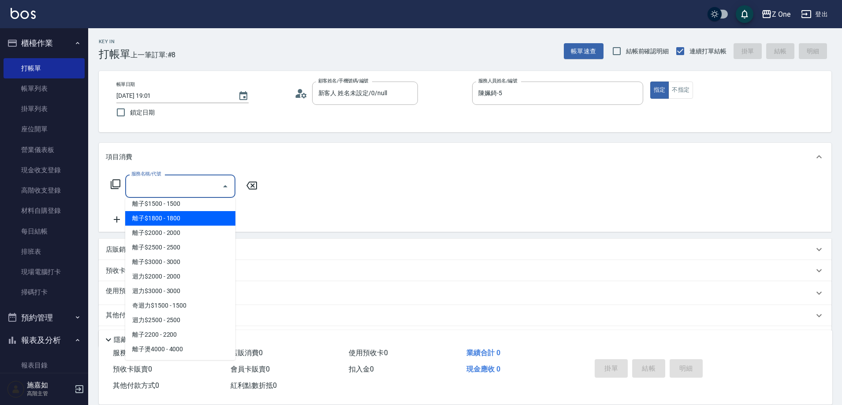
scroll to position [397, 0]
click at [190, 223] on span "燙髮$800 - 800" at bounding box center [180, 219] width 110 height 15
type input "燙髮$800(301)"
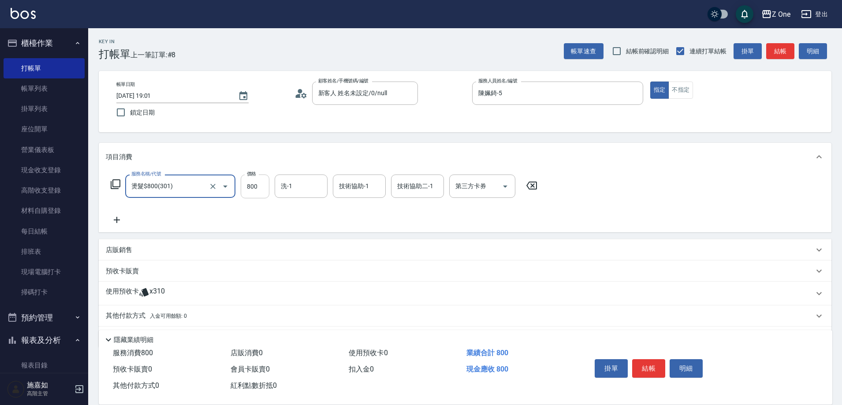
click at [256, 187] on input "800" at bounding box center [255, 187] width 29 height 24
type input "1000"
click at [123, 221] on icon at bounding box center [117, 220] width 22 height 11
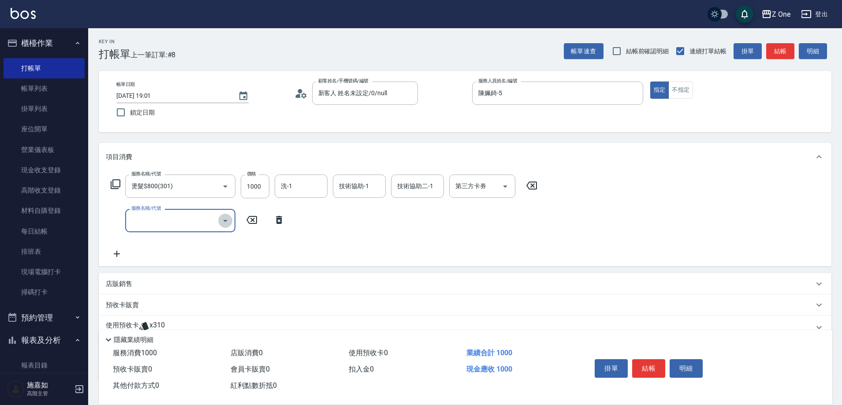
click at [227, 223] on icon "Open" at bounding box center [225, 221] width 11 height 11
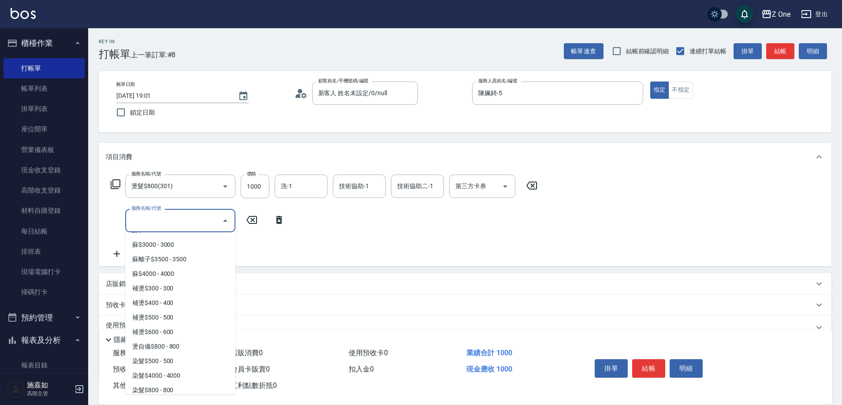
scroll to position [705, 0]
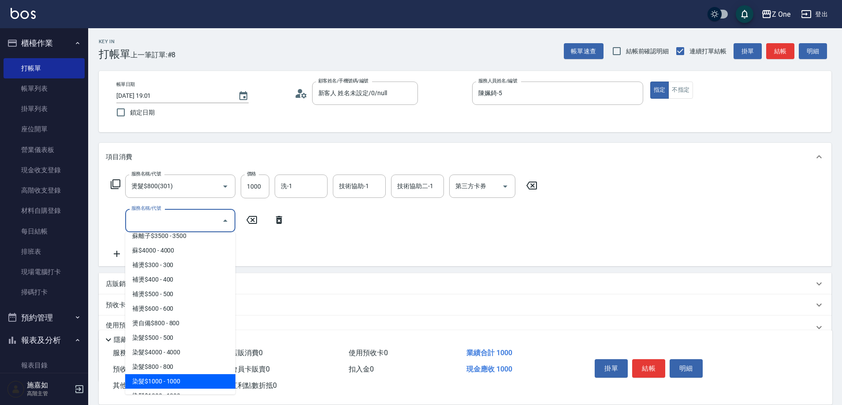
click at [181, 381] on span "染髮$1000 - 1000" at bounding box center [180, 381] width 110 height 15
type input "染髮$1000(404)"
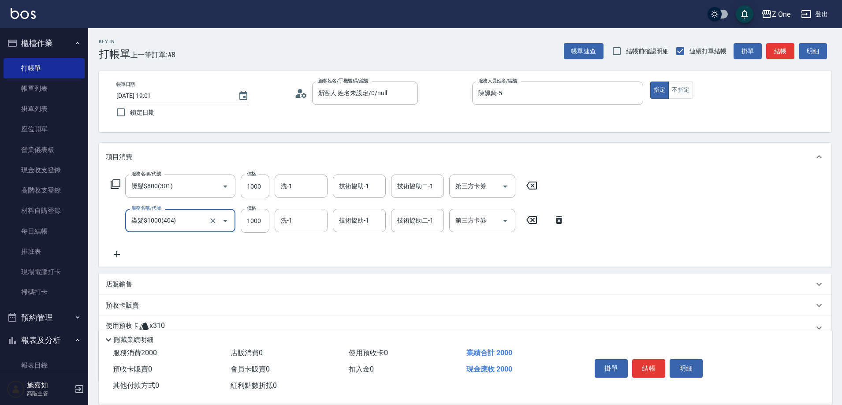
click at [119, 257] on icon at bounding box center [117, 254] width 22 height 11
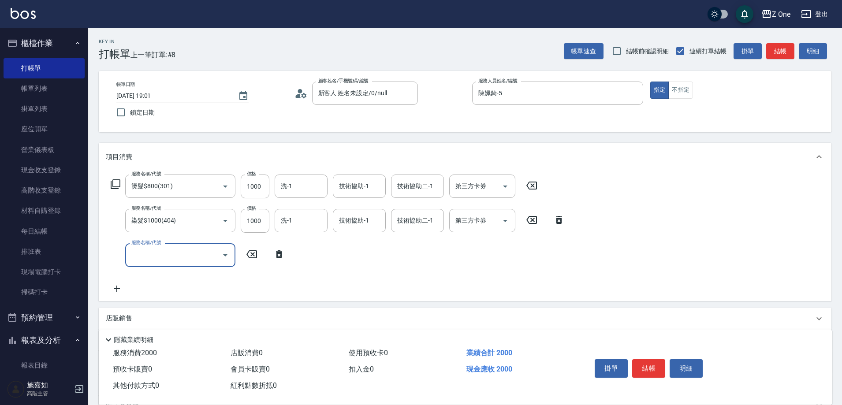
click at [221, 255] on icon "Open" at bounding box center [225, 255] width 11 height 11
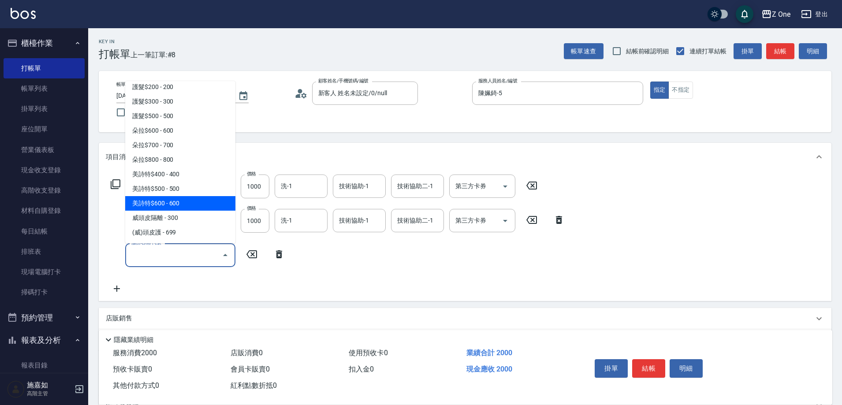
scroll to position [1095, 0]
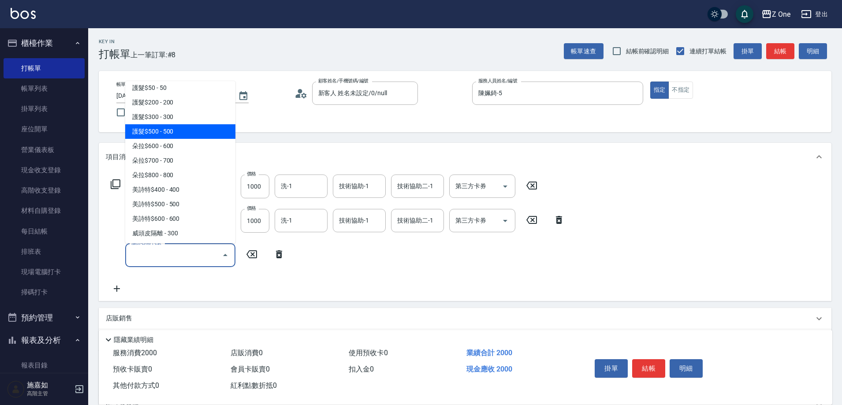
click at [189, 132] on span "護髮$500 - 500" at bounding box center [180, 131] width 110 height 15
type input "護髮$500(504)"
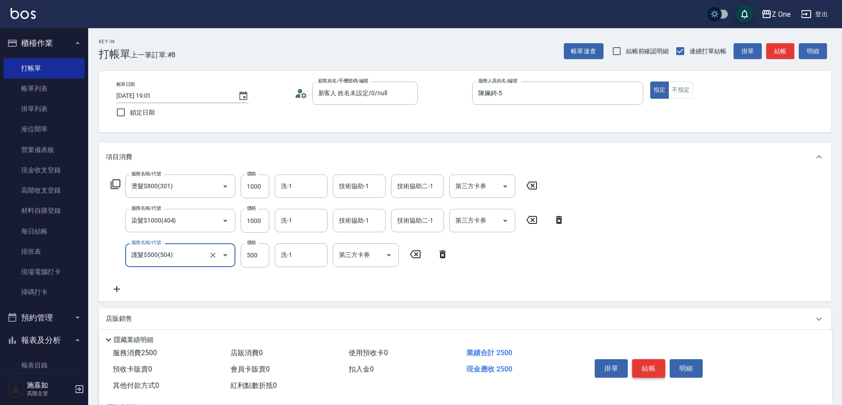
click at [652, 362] on button "結帳" at bounding box center [648, 368] width 33 height 19
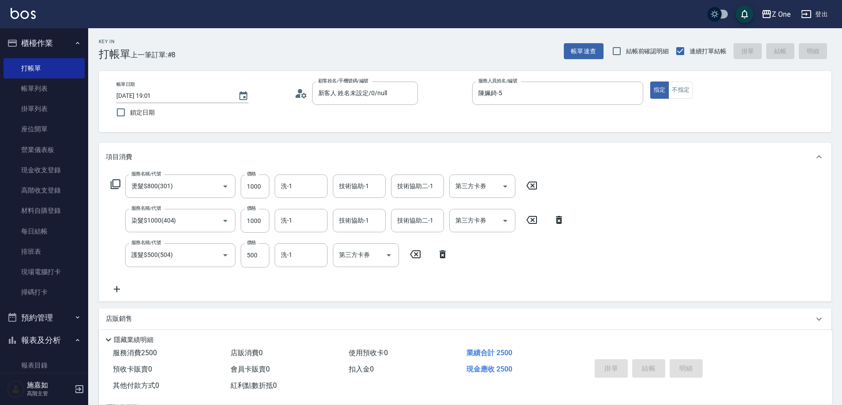
type input "[DATE] 19:02"
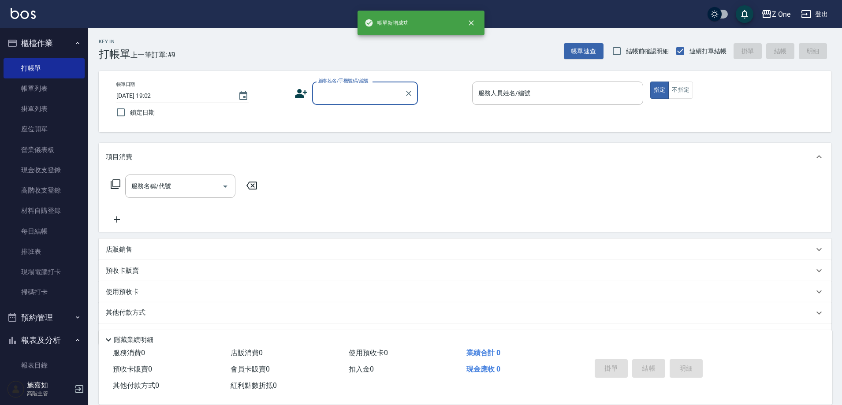
click at [357, 92] on input "顧客姓名/手機號碼/編號" at bounding box center [358, 92] width 85 height 15
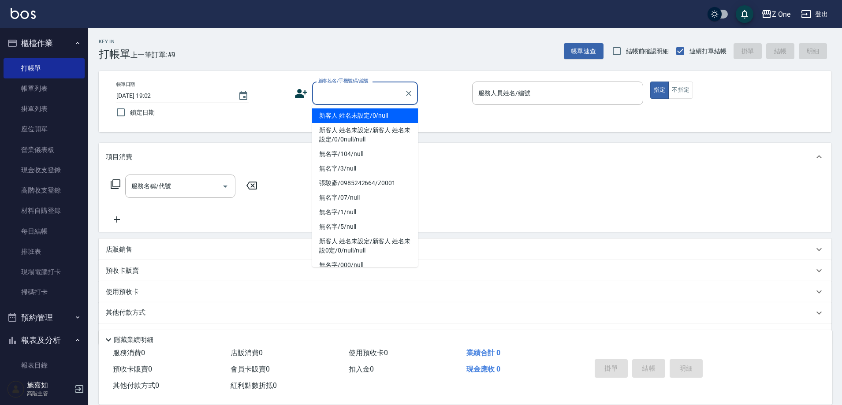
click at [362, 114] on li "新客人 姓名未設定/0/null" at bounding box center [365, 115] width 106 height 15
type input "新客人 姓名未設定/0/null"
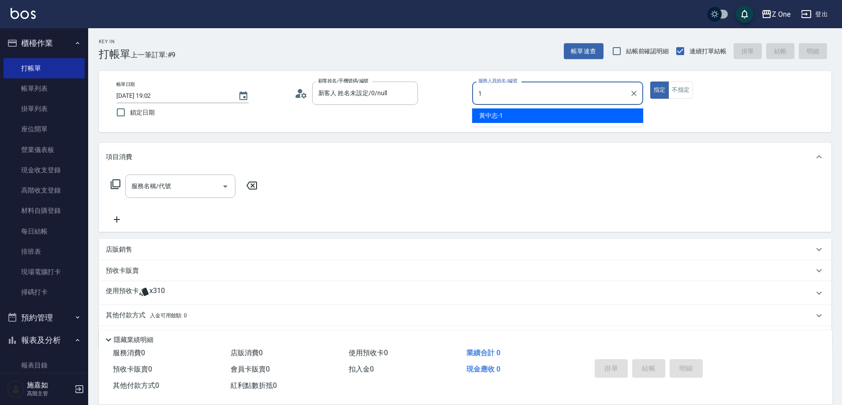
click at [504, 115] on div "[PERSON_NAME]-1" at bounding box center [557, 115] width 171 height 15
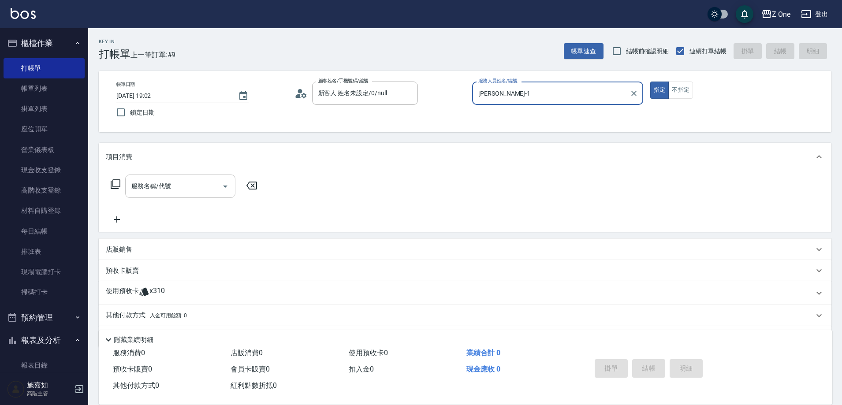
click at [223, 184] on icon "Open" at bounding box center [225, 186] width 11 height 11
type input "[PERSON_NAME]-1"
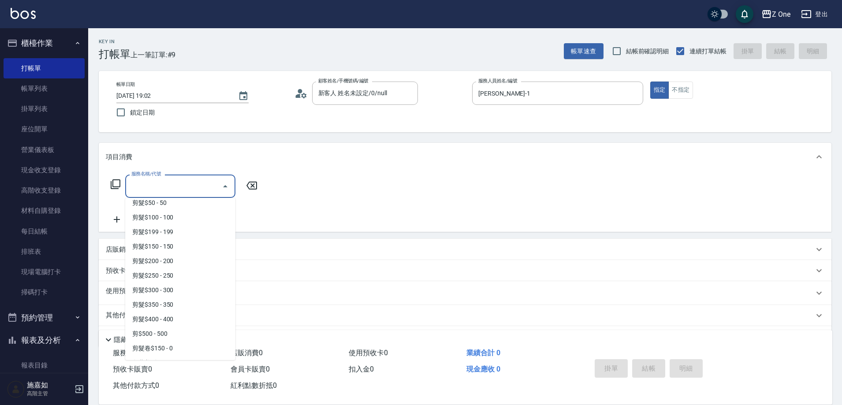
scroll to position [264, 0]
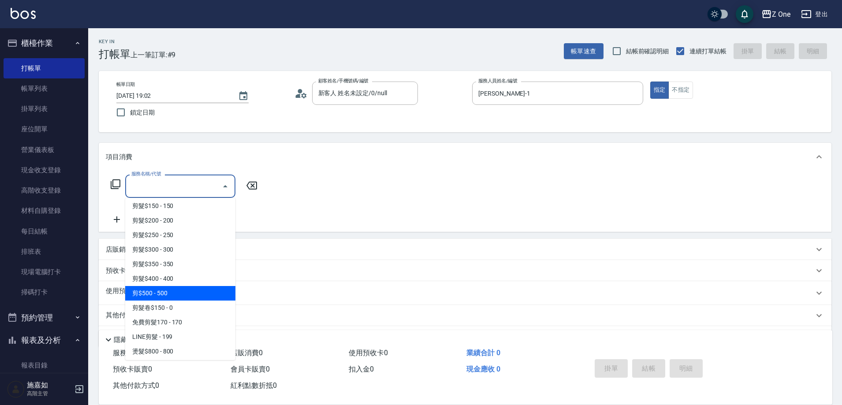
click at [171, 298] on span "剪$500 - 500" at bounding box center [180, 293] width 110 height 15
type input "剪$500(211)"
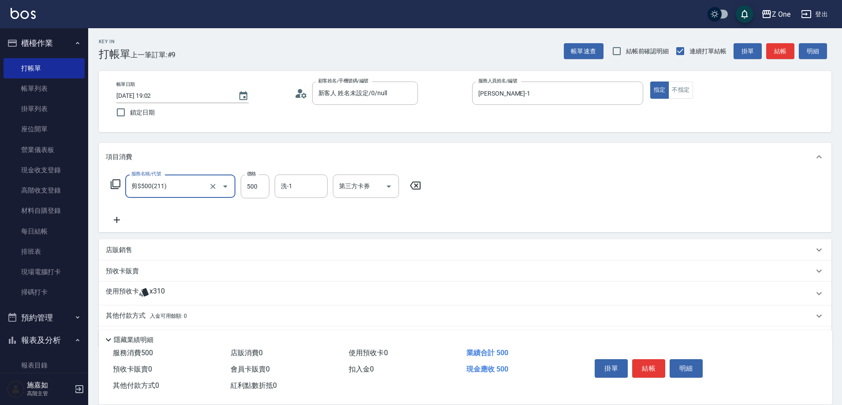
click at [115, 222] on icon at bounding box center [117, 220] width 22 height 11
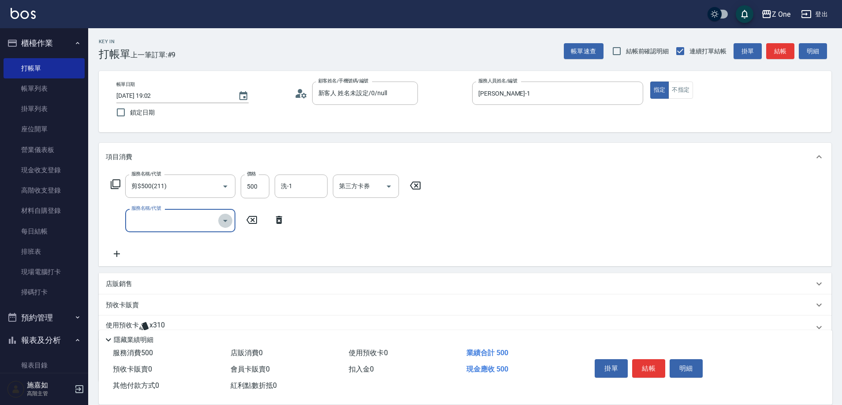
click at [223, 219] on icon "Open" at bounding box center [225, 221] width 11 height 11
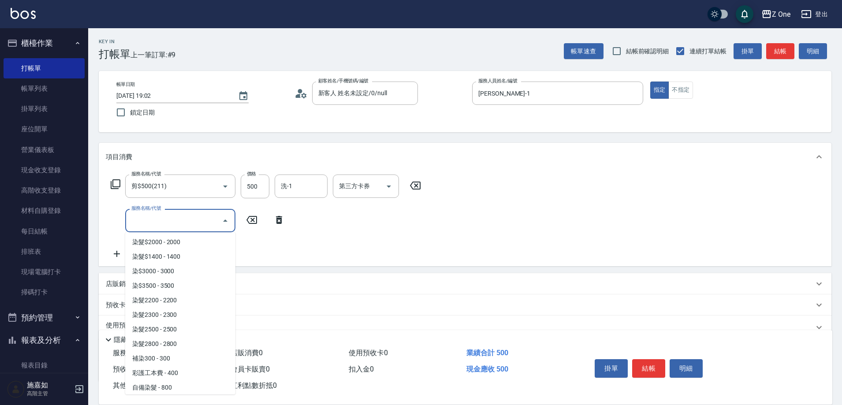
scroll to position [970, 0]
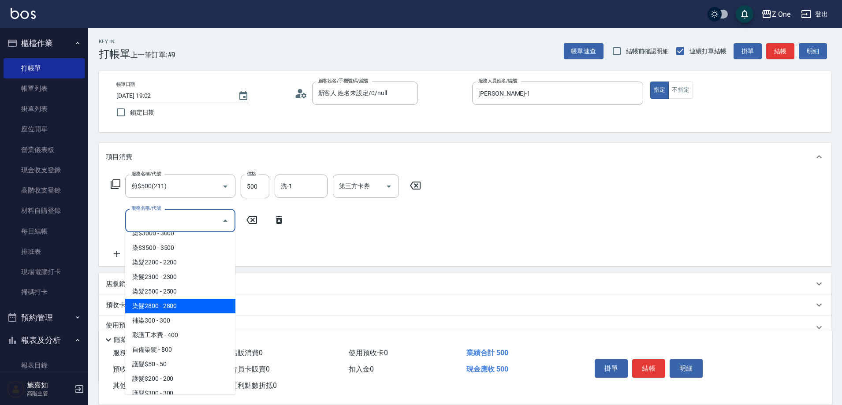
click at [190, 306] on span "染髮2800 - 2800" at bounding box center [180, 306] width 110 height 15
type input "染髮2800(417)"
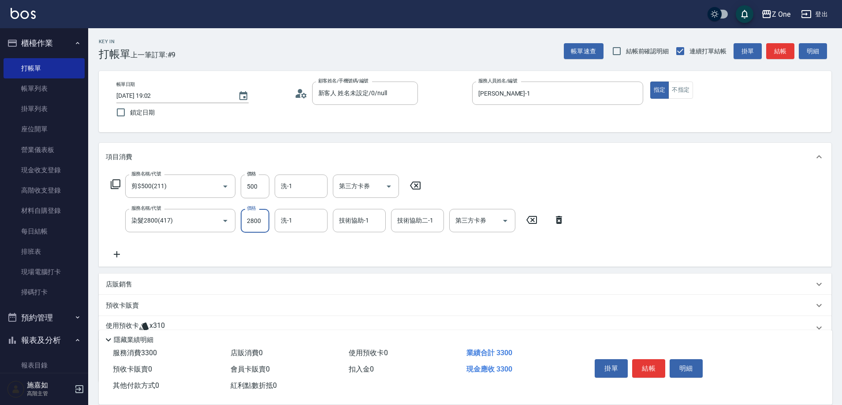
click at [261, 212] on input "2800" at bounding box center [255, 221] width 29 height 24
type input "3300"
click at [123, 255] on icon at bounding box center [117, 254] width 22 height 11
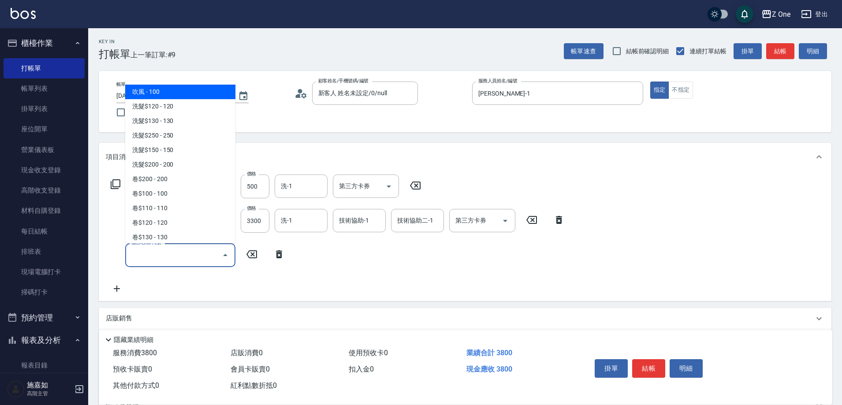
click at [201, 260] on input "服務名稱/代號" at bounding box center [173, 254] width 89 height 15
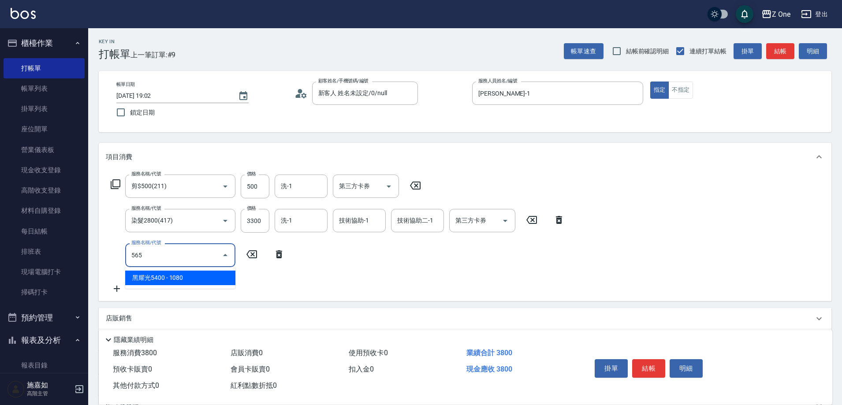
drag, startPoint x: 192, startPoint y: 279, endPoint x: 269, endPoint y: 273, distance: 77.7
click at [192, 278] on span "黑耀光5400 - 1080" at bounding box center [180, 278] width 110 height 15
type input "黑耀光5400(565)"
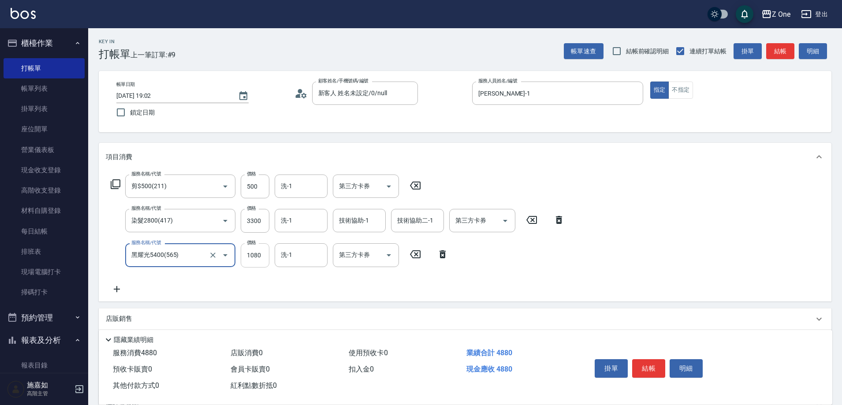
click at [268, 256] on input "1080" at bounding box center [255, 255] width 29 height 24
type input "1500"
click at [656, 360] on button "結帳" at bounding box center [648, 368] width 33 height 19
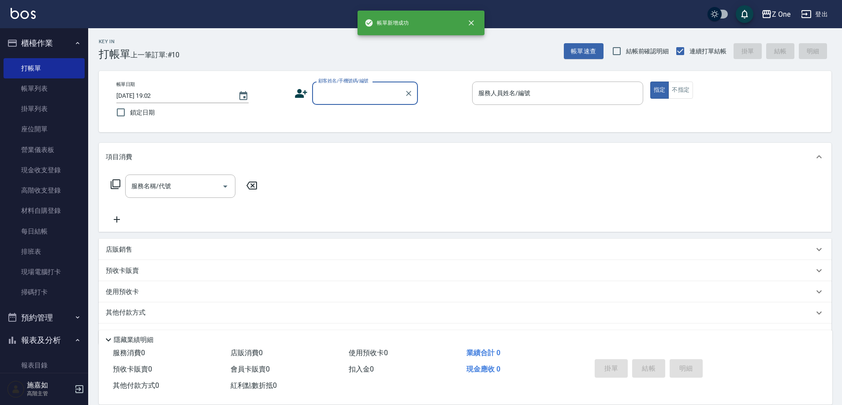
click at [349, 101] on input "顧客姓名/手機號碼/編號" at bounding box center [358, 92] width 85 height 15
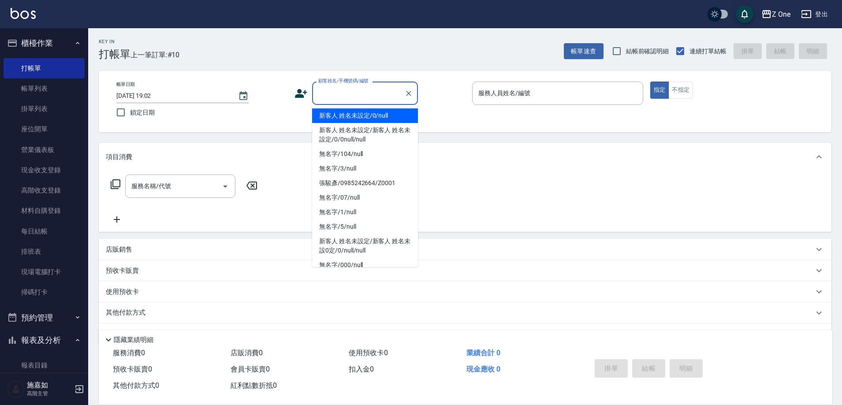
click at [349, 119] on li "新客人 姓名未設定/0/null" at bounding box center [365, 115] width 106 height 15
type input "新客人 姓名未設定/0/null"
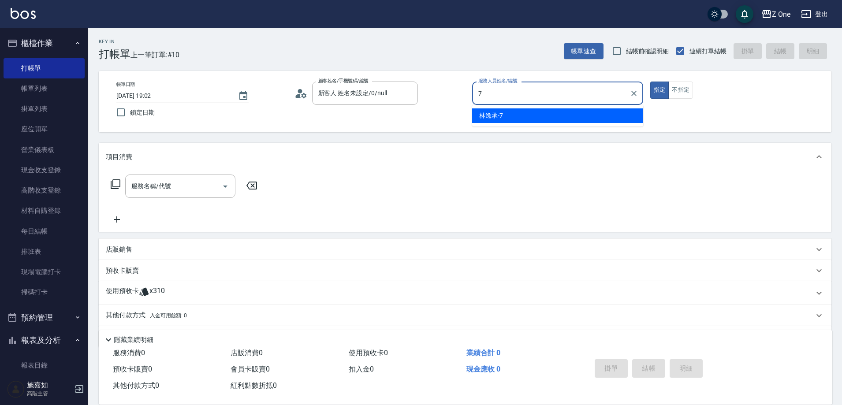
click at [531, 112] on div "[PERSON_NAME]-7" at bounding box center [557, 115] width 171 height 15
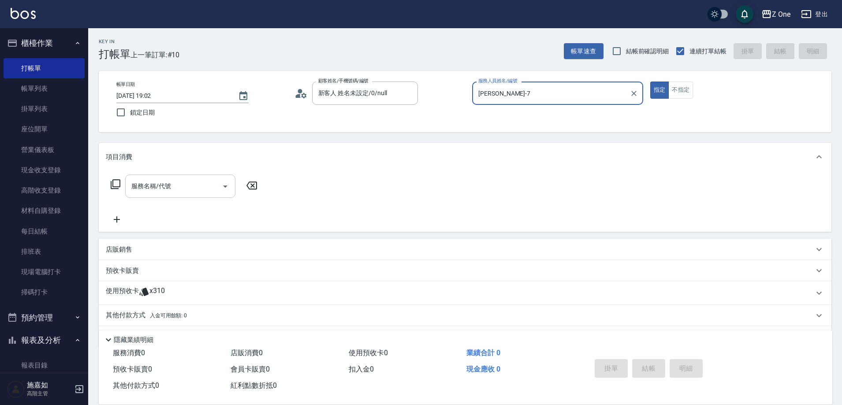
click at [227, 185] on icon "Open" at bounding box center [225, 186] width 11 height 11
type input "[PERSON_NAME]-7"
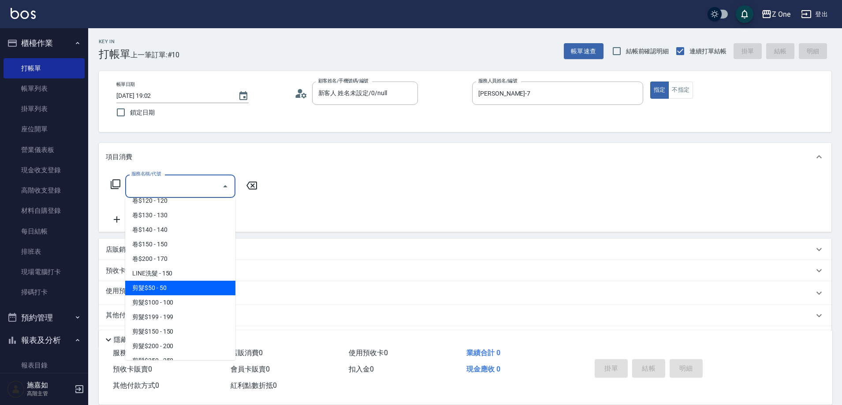
scroll to position [264, 0]
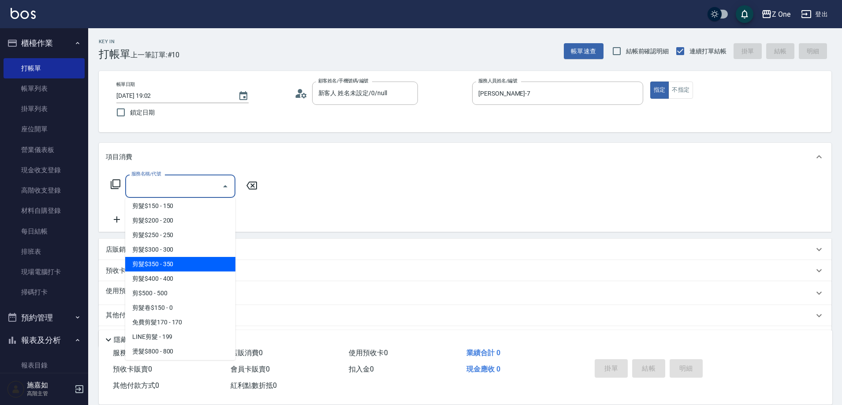
click at [186, 268] on span "剪髮$350 - 350" at bounding box center [180, 264] width 110 height 15
type input "剪髮$350(208)"
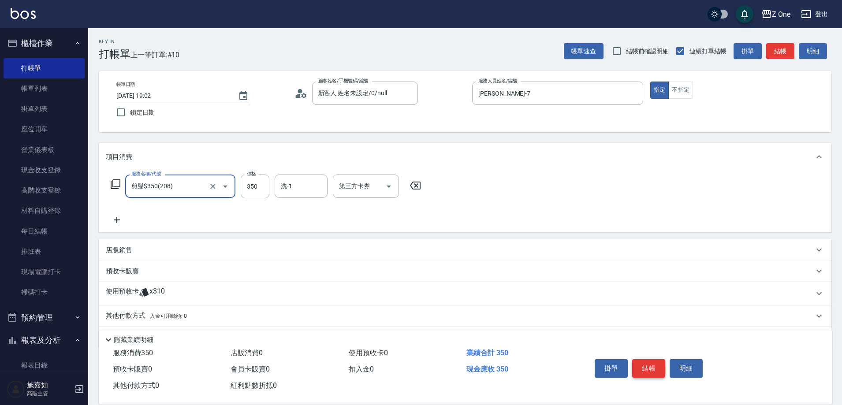
click at [659, 362] on button "結帳" at bounding box center [648, 368] width 33 height 19
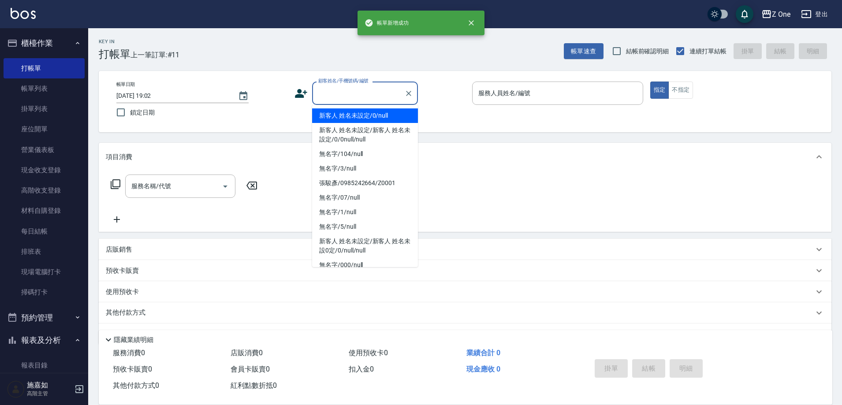
click at [342, 95] on input "顧客姓名/手機號碼/編號" at bounding box center [358, 92] width 85 height 15
click at [343, 114] on li "新客人 姓名未設定/0/null" at bounding box center [365, 115] width 106 height 15
type input "新客人 姓名未設定/0/null"
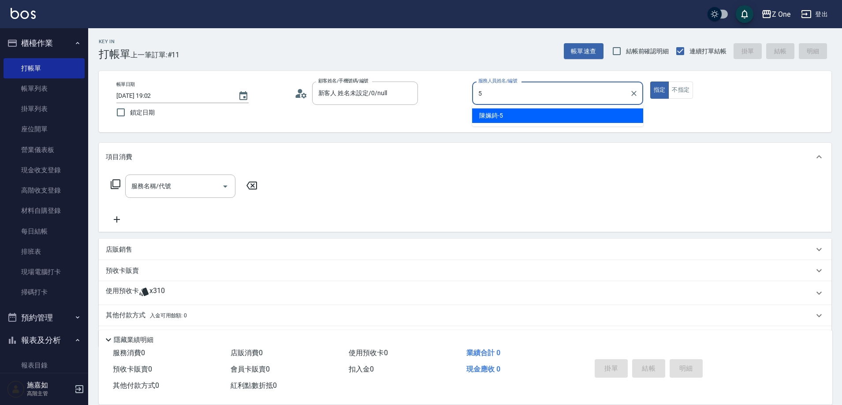
click at [524, 118] on div "[PERSON_NAME]-5" at bounding box center [557, 115] width 171 height 15
click at [224, 190] on icon "Open" at bounding box center [225, 186] width 11 height 11
type input "陳姵錡-5"
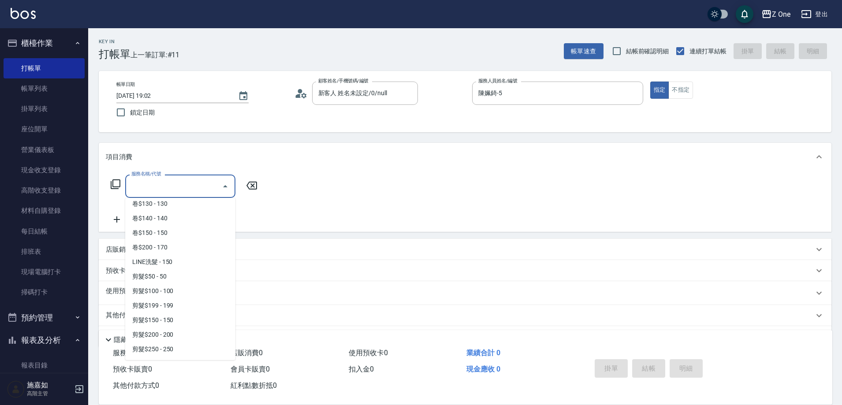
scroll to position [176, 0]
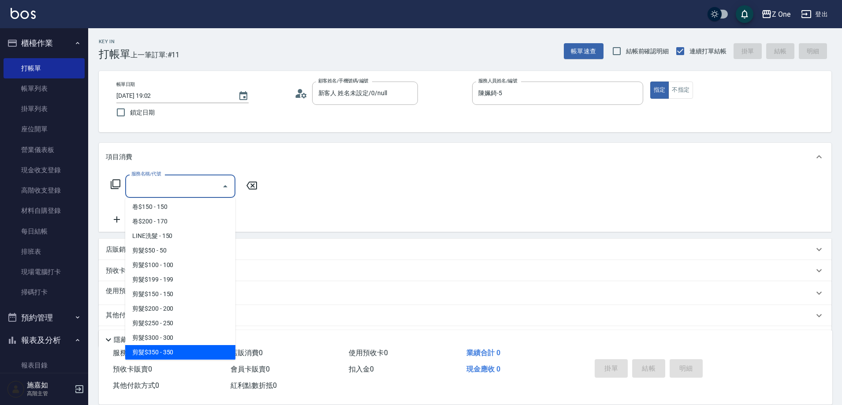
click at [178, 347] on span "剪髮$350 - 350" at bounding box center [180, 352] width 110 height 15
type input "剪髮$350(208)"
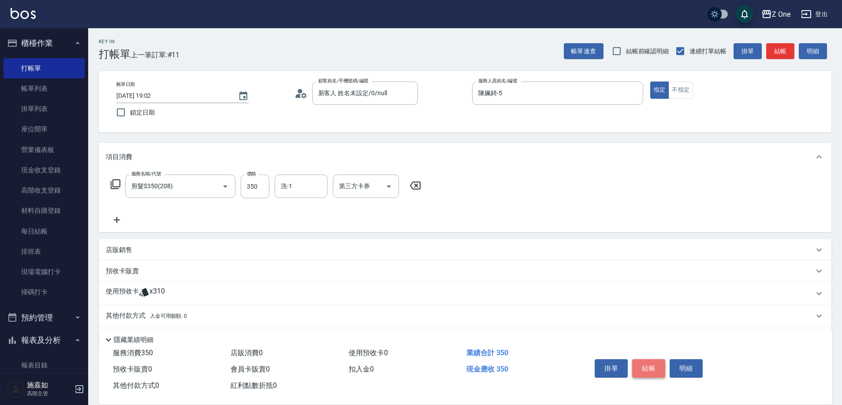
click at [658, 360] on button "結帳" at bounding box center [648, 368] width 33 height 19
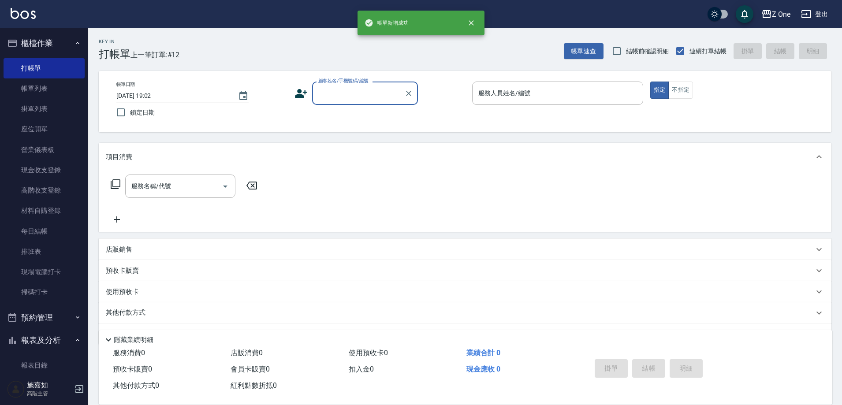
click at [346, 87] on input "顧客姓名/手機號碼/編號" at bounding box center [358, 92] width 85 height 15
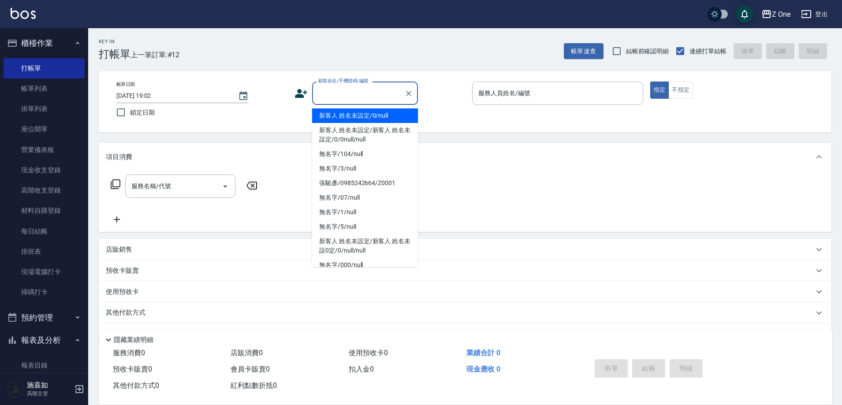
click at [349, 119] on li "新客人 姓名未設定/0/null" at bounding box center [365, 115] width 106 height 15
type input "新客人 姓名未設定/0/null"
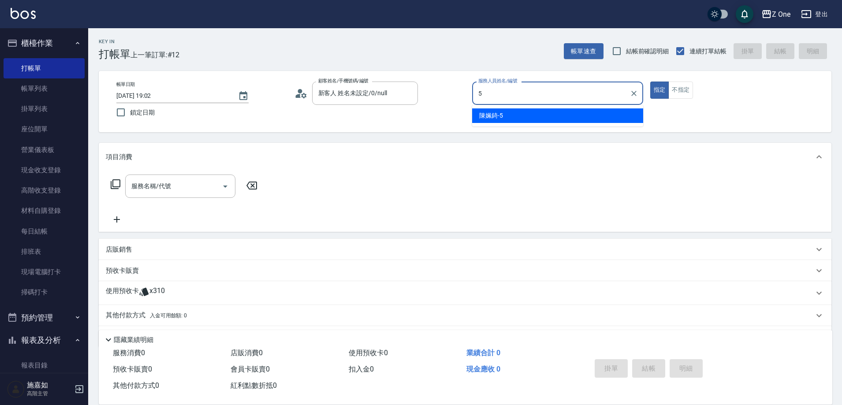
click at [491, 112] on span "[PERSON_NAME]-5" at bounding box center [491, 115] width 24 height 9
click at [230, 183] on icon "Open" at bounding box center [225, 186] width 11 height 11
type input "陳姵錡-5"
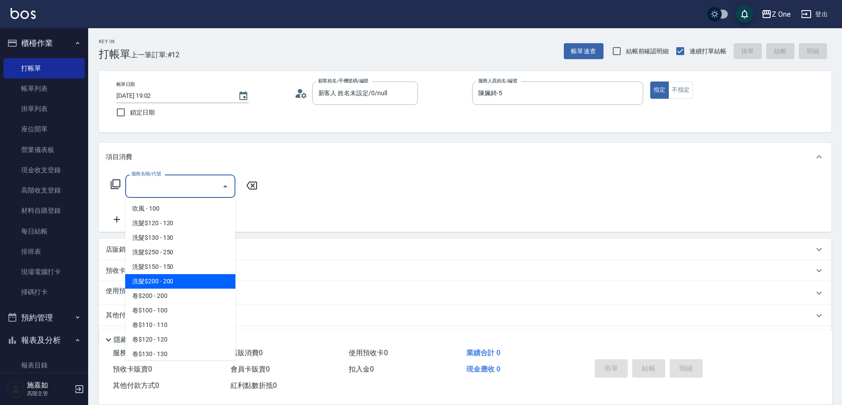
click at [189, 277] on span "洗髮$200 - 200" at bounding box center [180, 281] width 110 height 15
type input "洗髮$200(107)"
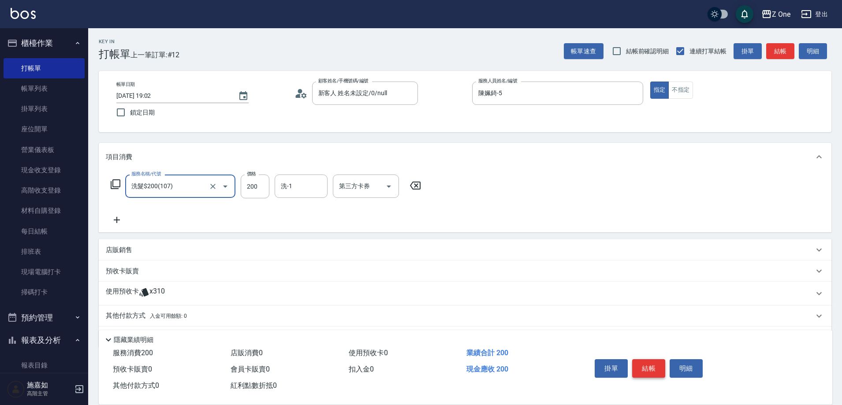
click at [652, 365] on button "結帳" at bounding box center [648, 368] width 33 height 19
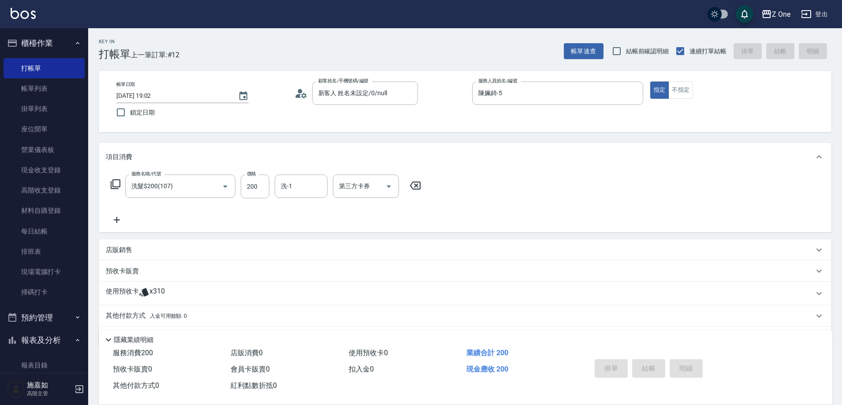
type input "[DATE] 19:03"
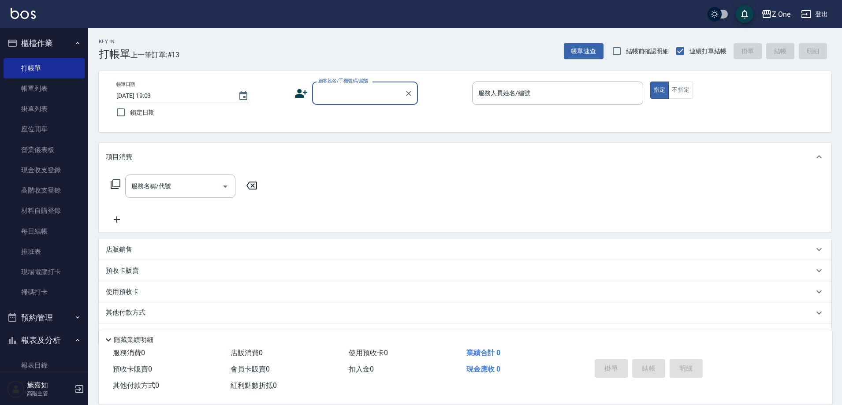
click at [353, 96] on input "顧客姓名/手機號碼/編號" at bounding box center [358, 92] width 85 height 15
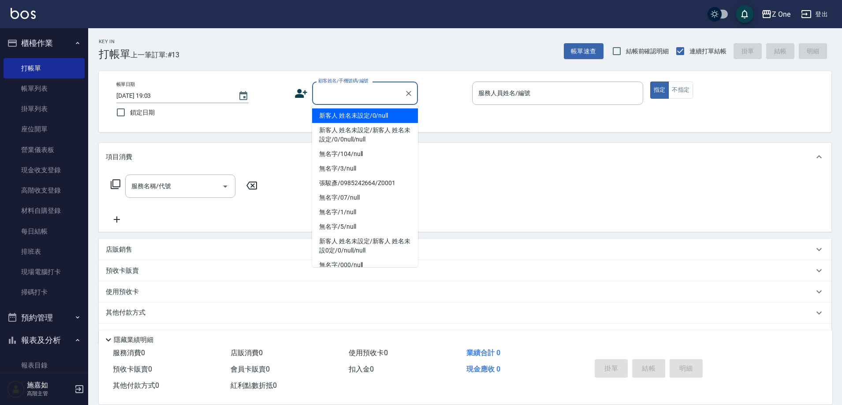
click at [348, 115] on li "新客人 姓名未設定/0/null" at bounding box center [365, 115] width 106 height 15
type input "新客人 姓名未設定/0/null"
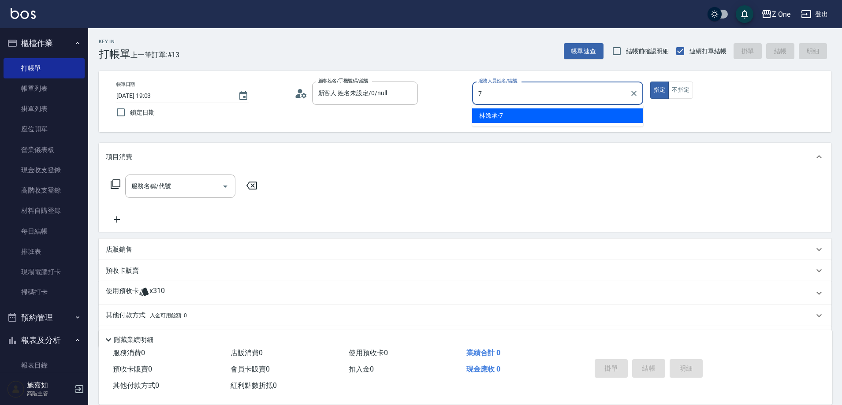
click at [498, 107] on ul "[PERSON_NAME]-7" at bounding box center [557, 116] width 171 height 22
click at [490, 119] on span "[PERSON_NAME]-7" at bounding box center [491, 115] width 24 height 9
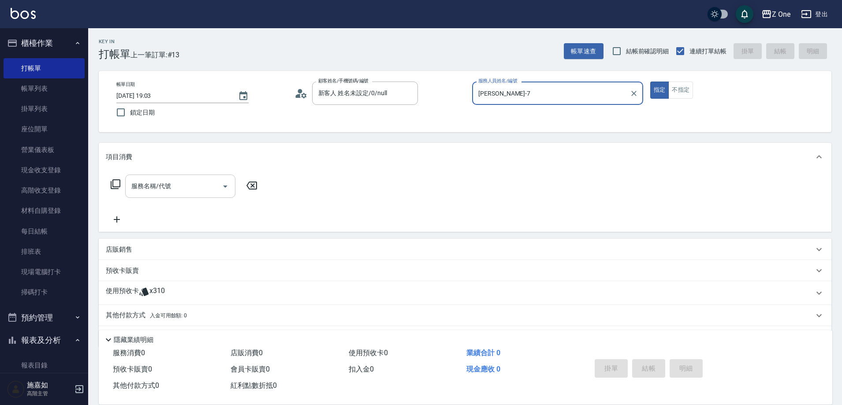
click at [225, 188] on icon "Open" at bounding box center [225, 186] width 11 height 11
type input "[PERSON_NAME]-7"
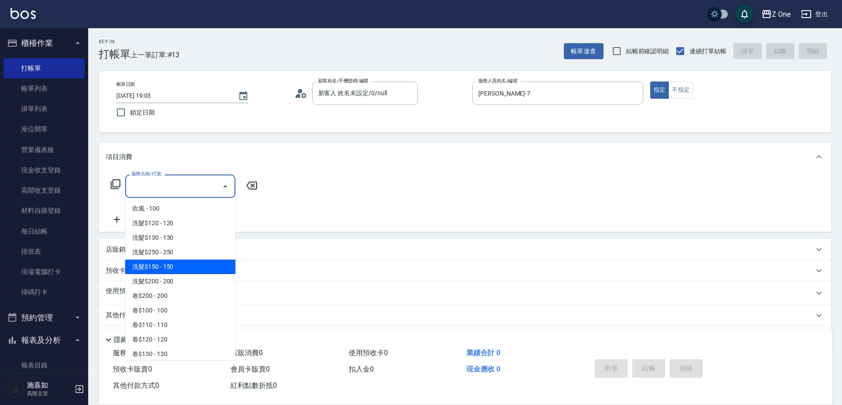
click at [182, 265] on span "洗髮$150 - 150" at bounding box center [180, 267] width 110 height 15
type input "洗髮$150(105)"
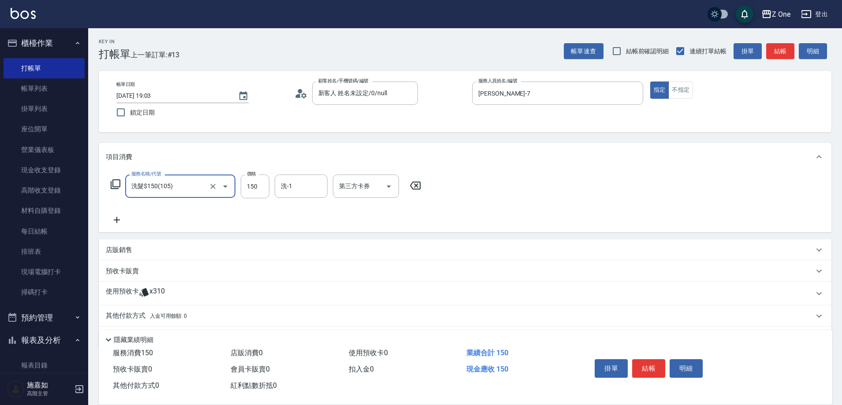
click at [122, 223] on icon at bounding box center [117, 220] width 22 height 11
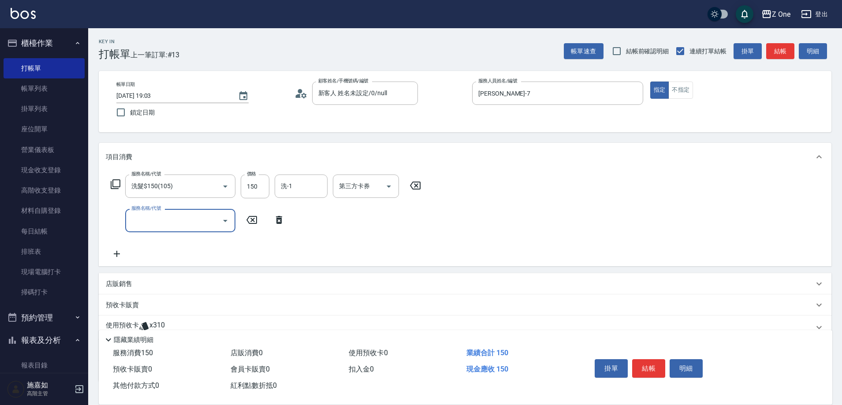
click at [223, 224] on icon "Open" at bounding box center [225, 221] width 11 height 11
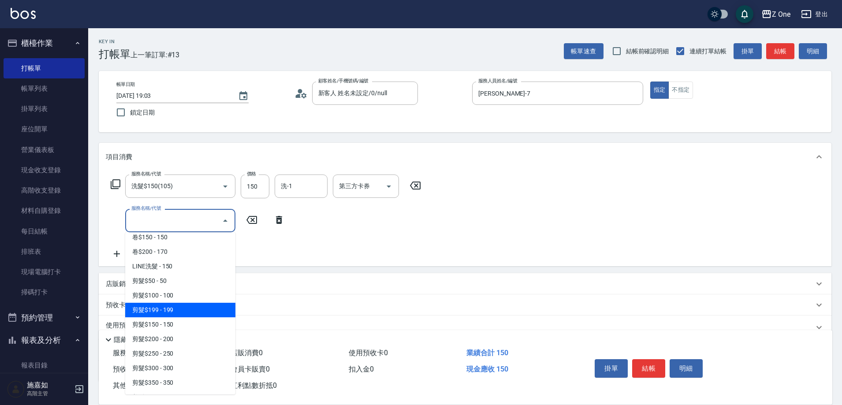
scroll to position [264, 0]
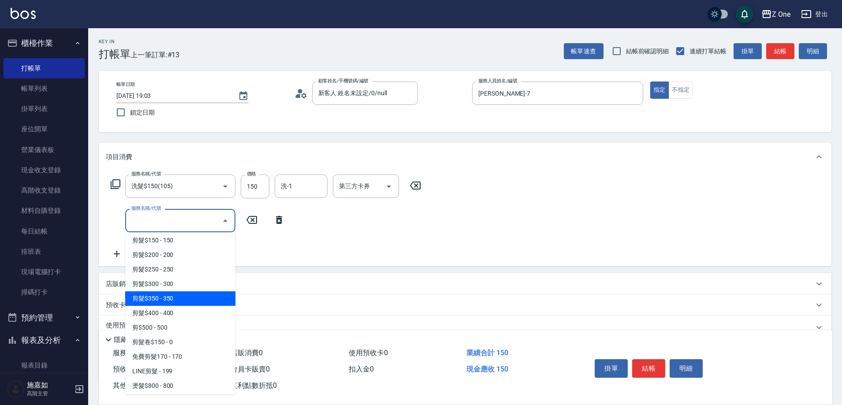
click at [184, 299] on span "剪髮$350 - 350" at bounding box center [180, 298] width 110 height 15
type input "剪髮$350(208)"
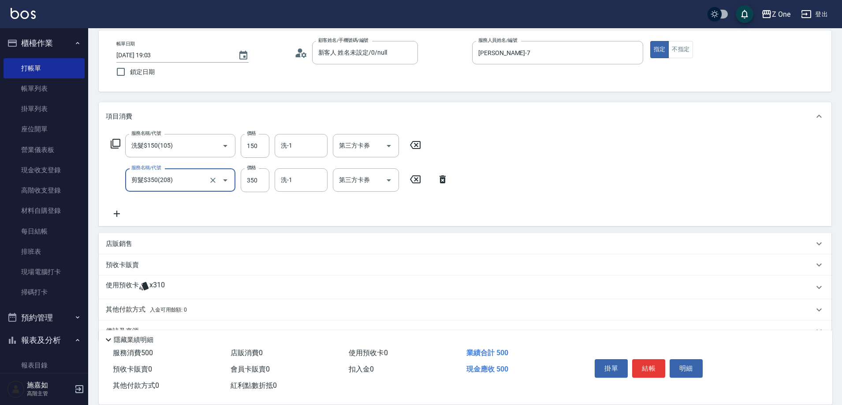
scroll to position [44, 0]
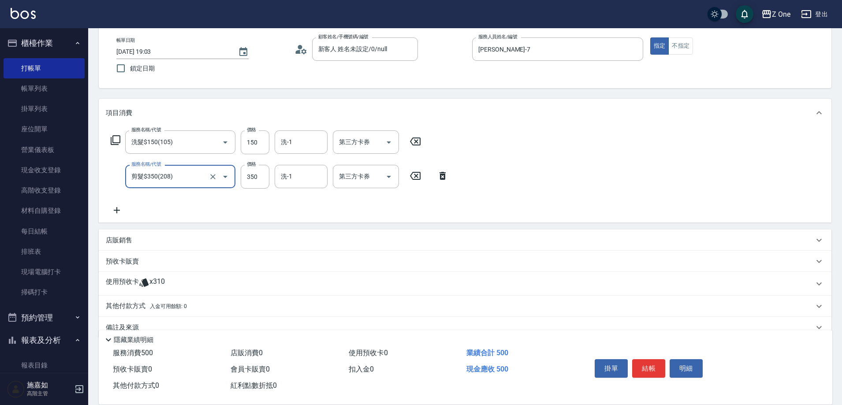
click at [189, 282] on div "使用預收卡 x310" at bounding box center [460, 283] width 708 height 13
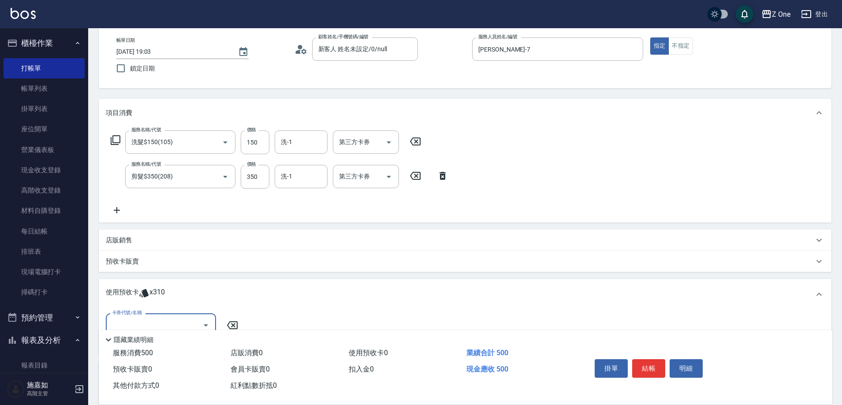
scroll to position [88, 0]
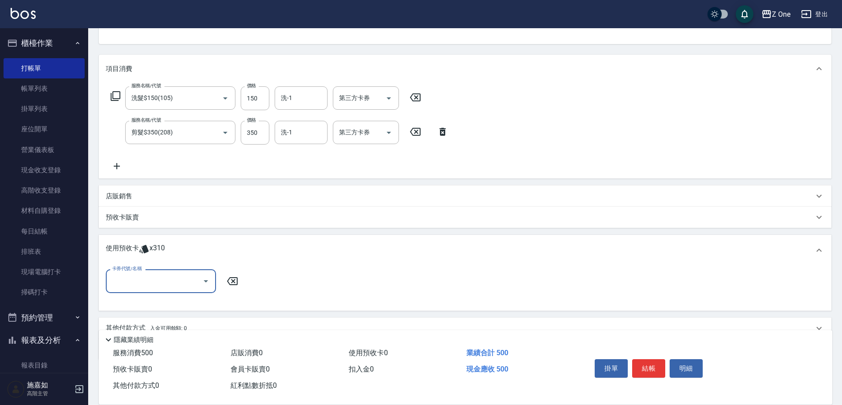
click at [235, 280] on icon at bounding box center [232, 281] width 22 height 11
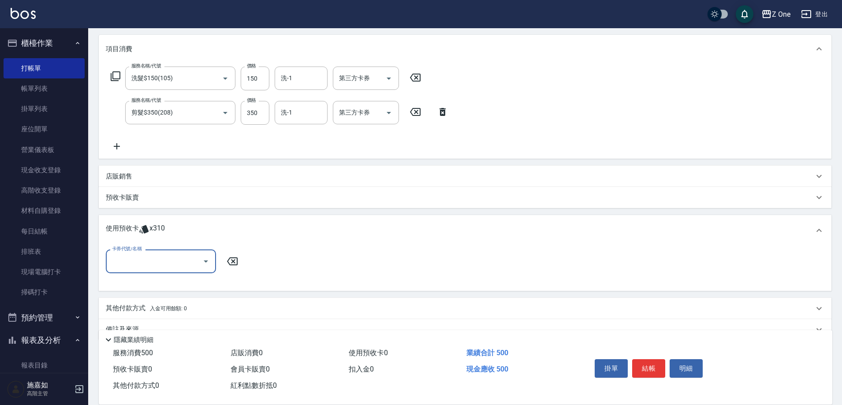
scroll to position [128, 0]
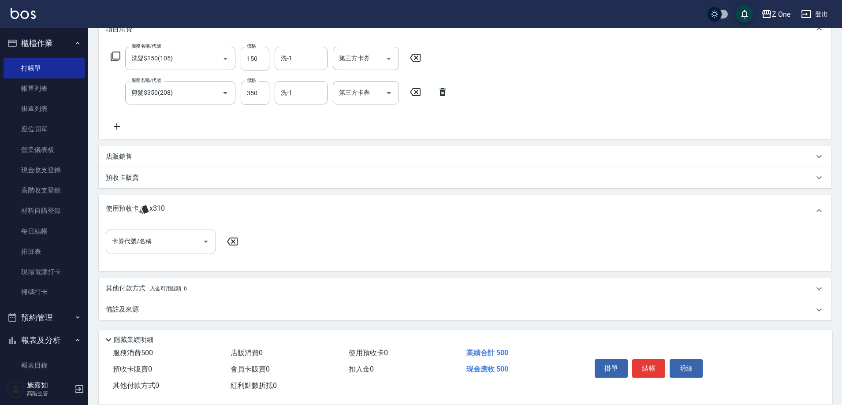
click at [230, 244] on icon at bounding box center [232, 241] width 22 height 11
click at [145, 286] on p "其他付款方式 入金可用餘額: 0" at bounding box center [146, 289] width 81 height 10
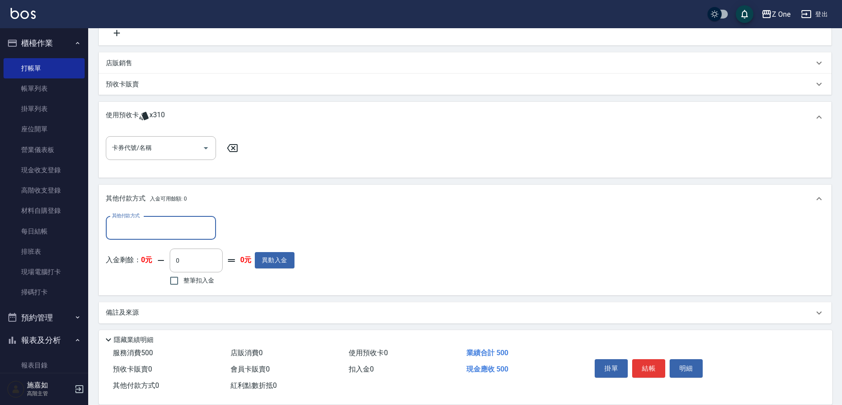
scroll to position [224, 0]
click at [158, 228] on input "其他付款方式" at bounding box center [161, 224] width 102 height 15
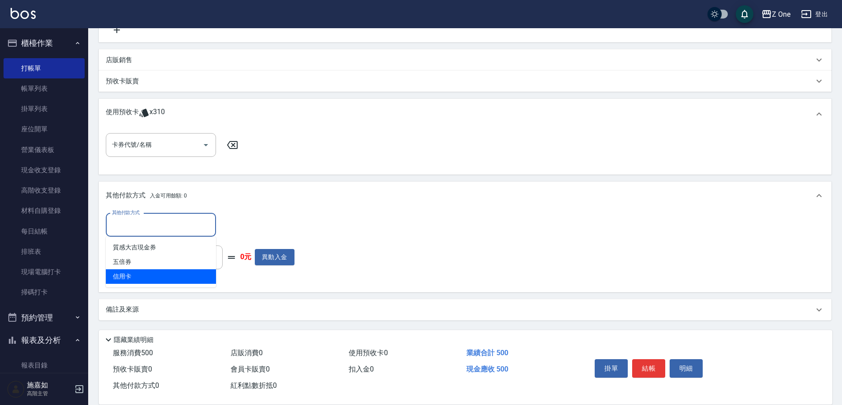
drag, startPoint x: 142, startPoint y: 279, endPoint x: 147, endPoint y: 279, distance: 4.9
click at [142, 279] on span "信用卡" at bounding box center [161, 276] width 110 height 15
type input "信用卡"
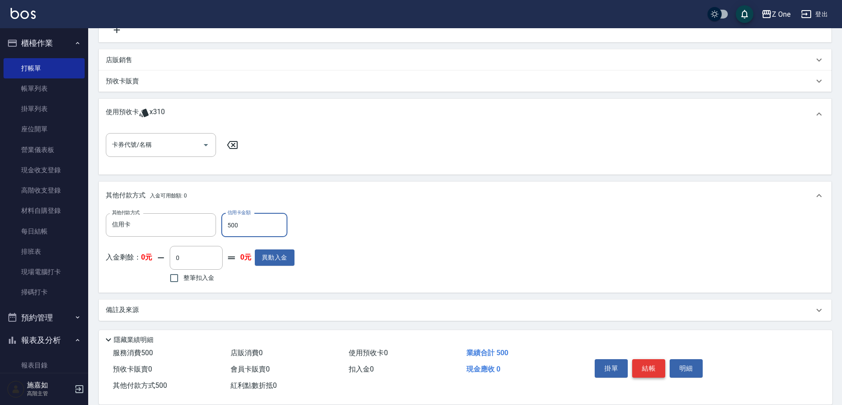
type input "500"
click at [647, 363] on button "結帳" at bounding box center [648, 368] width 33 height 19
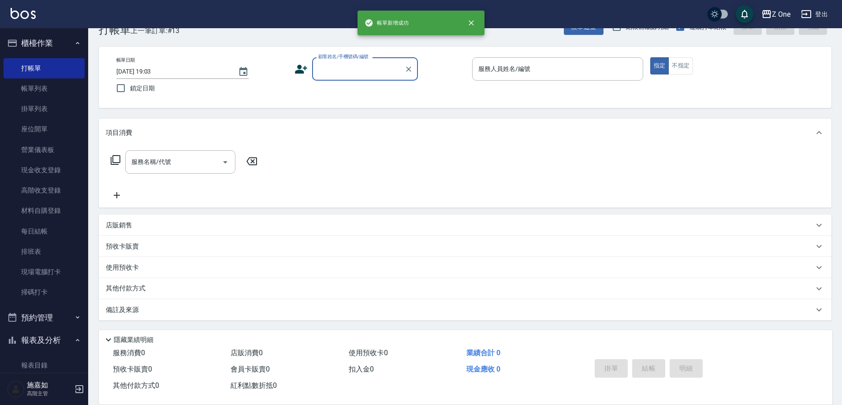
scroll to position [0, 0]
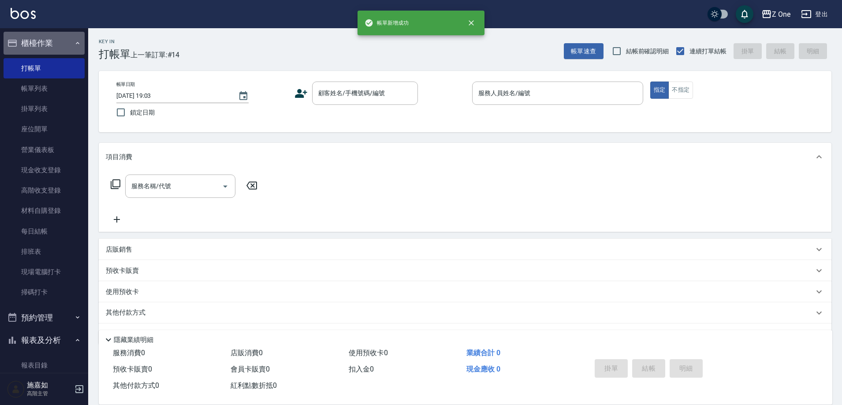
click at [75, 51] on button "櫃檯作業" at bounding box center [44, 43] width 81 height 23
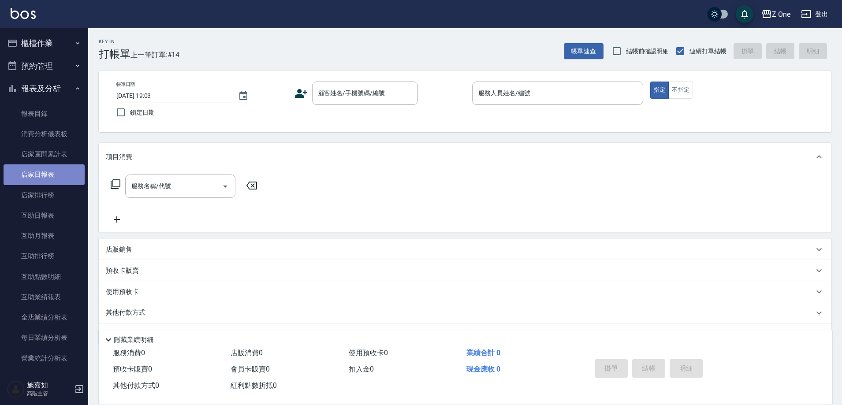
click at [50, 179] on link "店家日報表" at bounding box center [44, 174] width 81 height 20
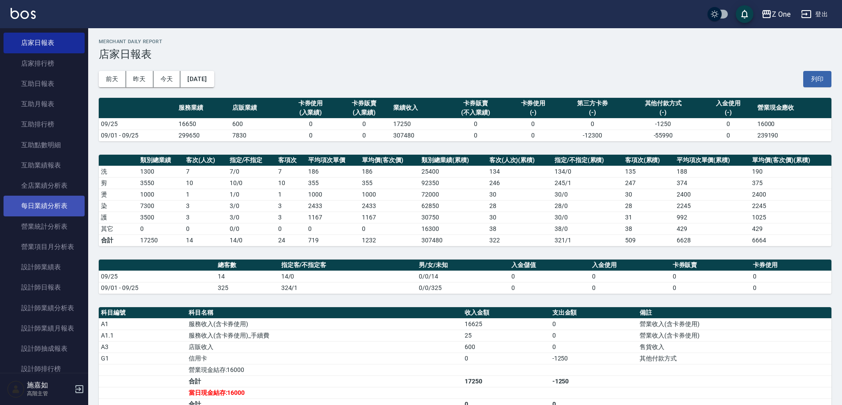
scroll to position [132, 0]
click at [49, 284] on link "設計師日報表" at bounding box center [44, 287] width 81 height 20
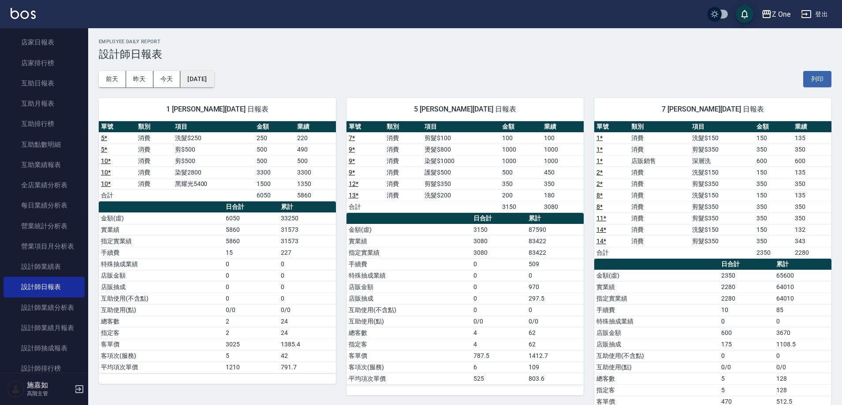
click at [214, 79] on button "[DATE]" at bounding box center [196, 79] width 33 height 16
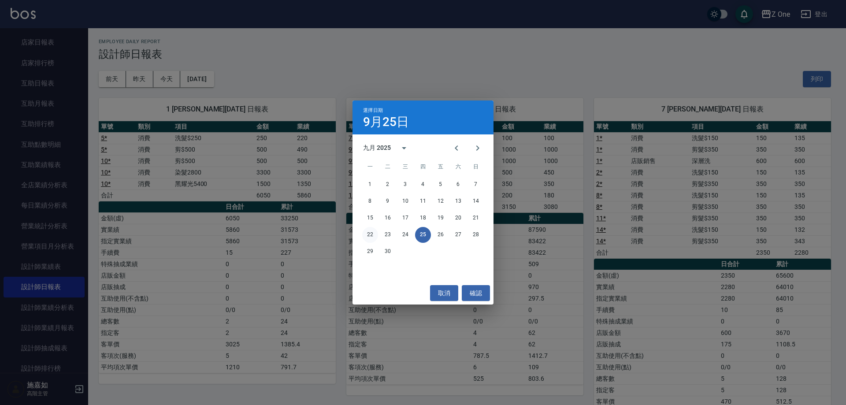
click at [368, 233] on button "22" at bounding box center [370, 235] width 16 height 16
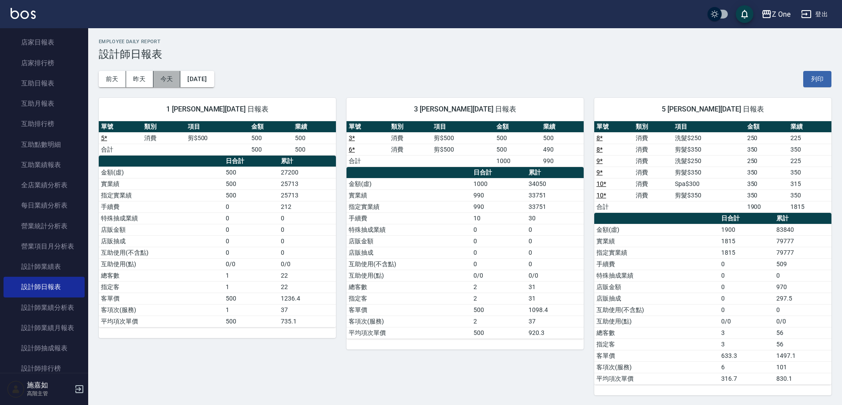
click at [167, 78] on button "今天" at bounding box center [166, 79] width 27 height 16
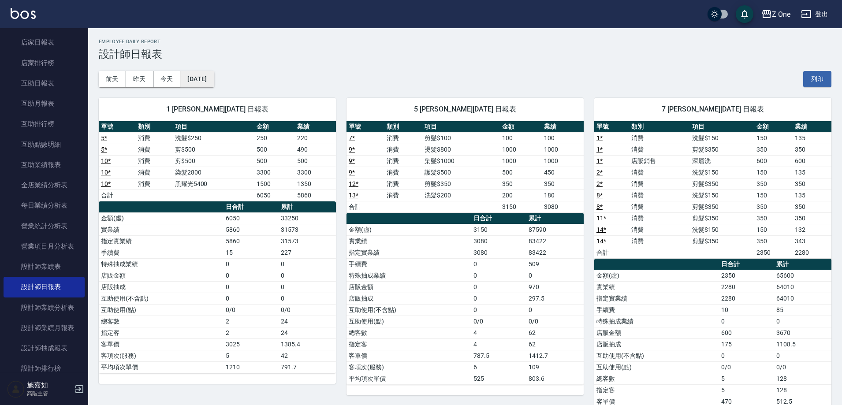
click at [214, 81] on button "[DATE]" at bounding box center [196, 79] width 33 height 16
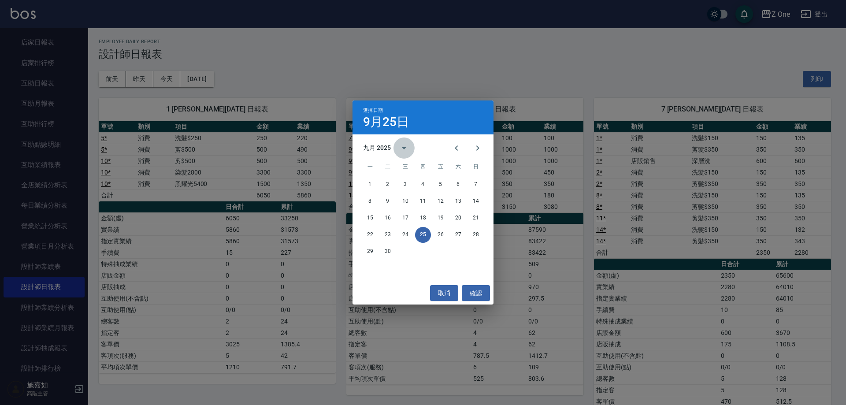
click at [405, 150] on icon "calendar view is open, switch to year view" at bounding box center [404, 148] width 11 height 11
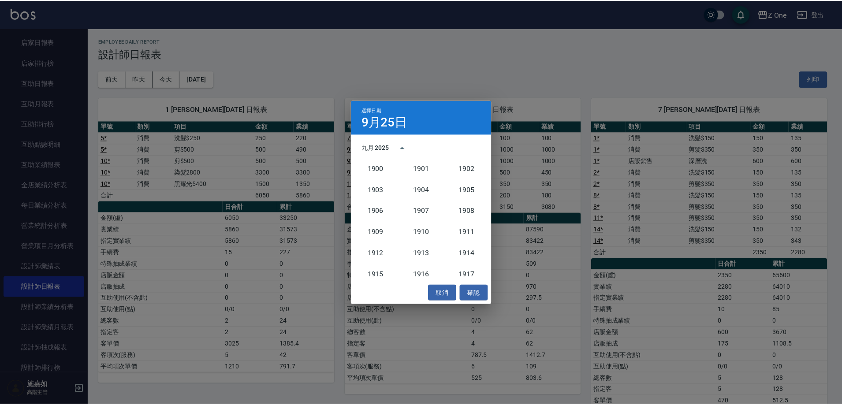
scroll to position [816, 0]
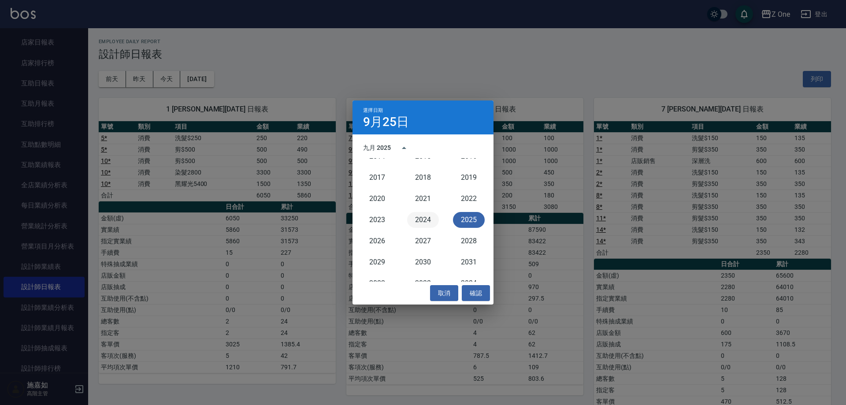
click at [423, 221] on button "2024" at bounding box center [423, 220] width 32 height 16
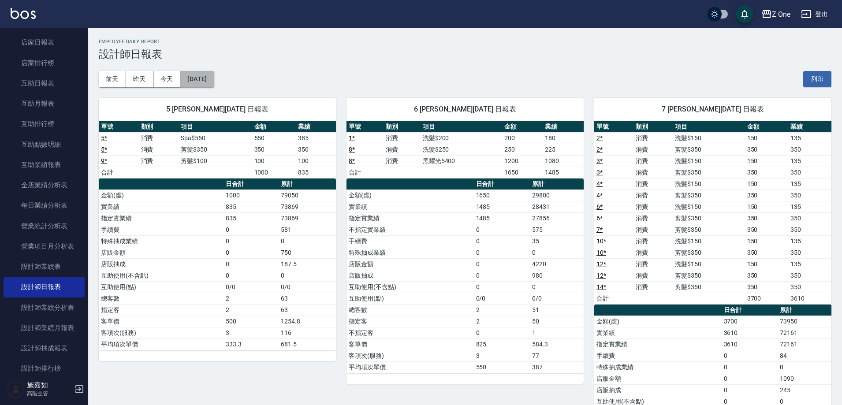
click at [214, 75] on button "[DATE]" at bounding box center [196, 79] width 33 height 16
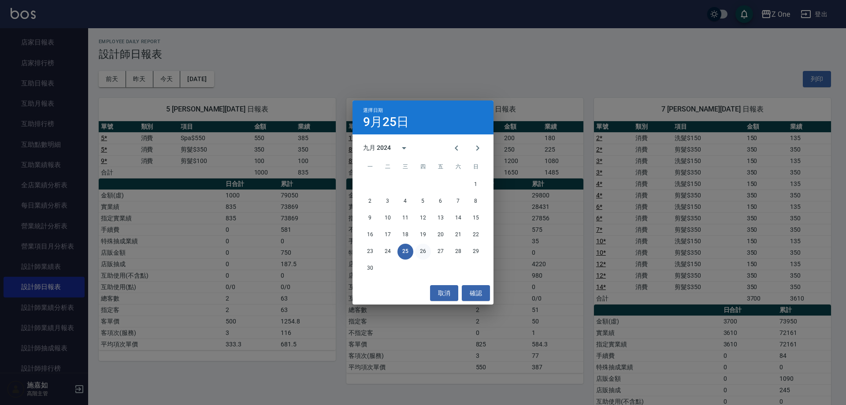
click at [424, 255] on button "26" at bounding box center [423, 252] width 16 height 16
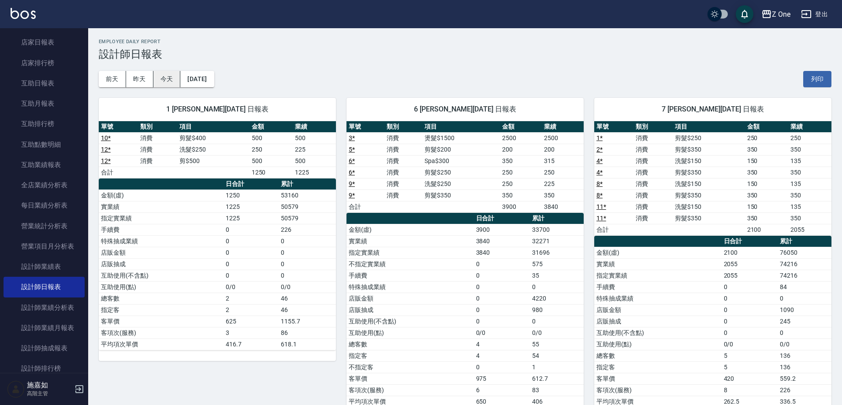
click at [171, 83] on button "今天" at bounding box center [166, 79] width 27 height 16
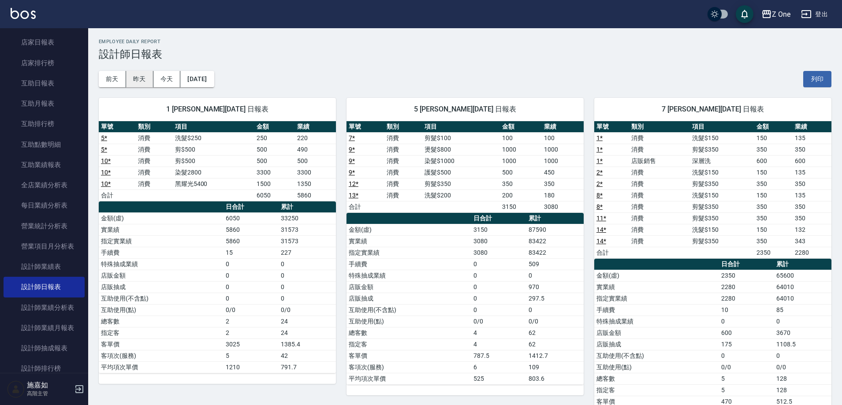
click at [137, 80] on button "昨天" at bounding box center [139, 79] width 27 height 16
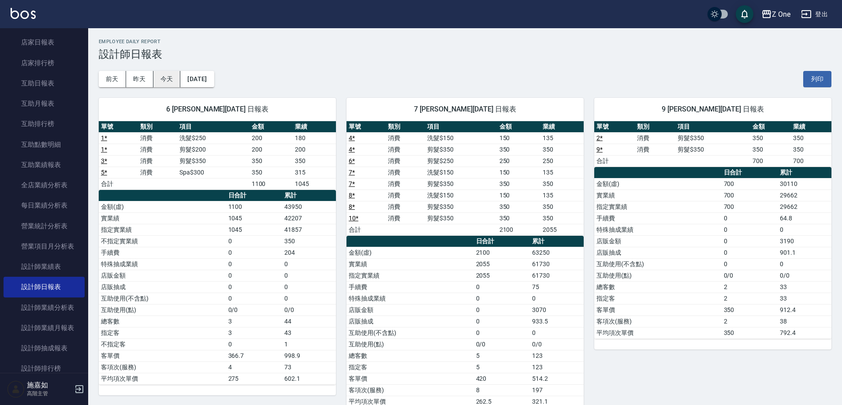
click at [172, 76] on button "今天" at bounding box center [166, 79] width 27 height 16
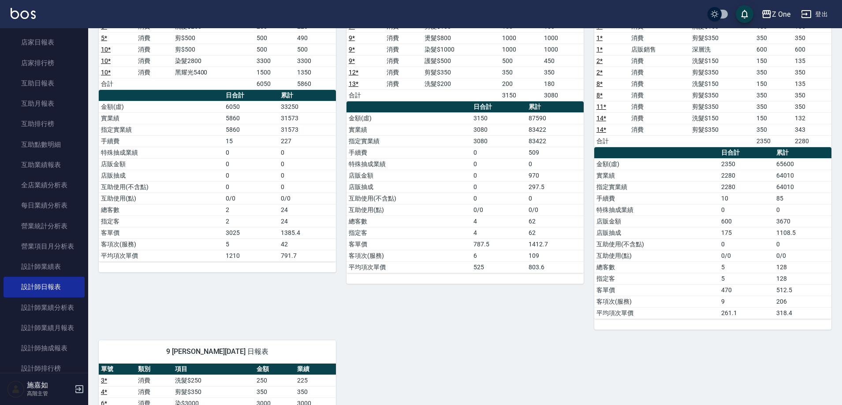
scroll to position [23, 0]
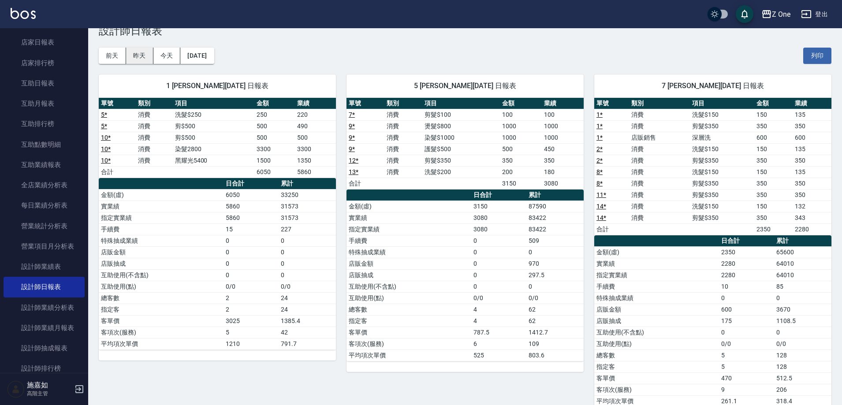
click at [140, 58] on button "昨天" at bounding box center [139, 56] width 27 height 16
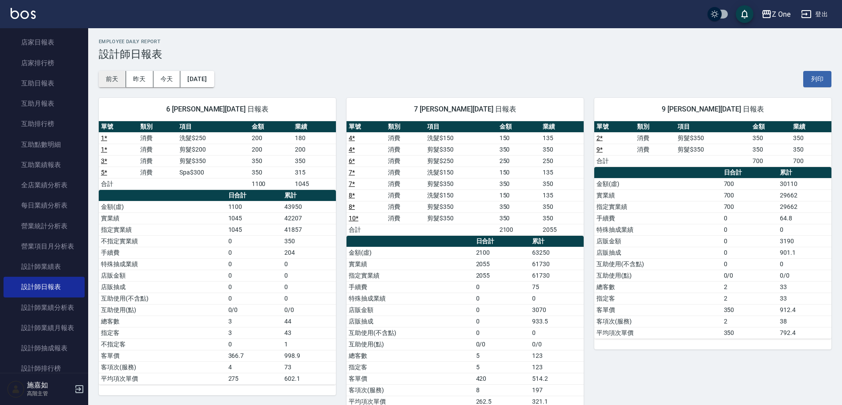
click at [108, 81] on button "前天" at bounding box center [112, 79] width 27 height 16
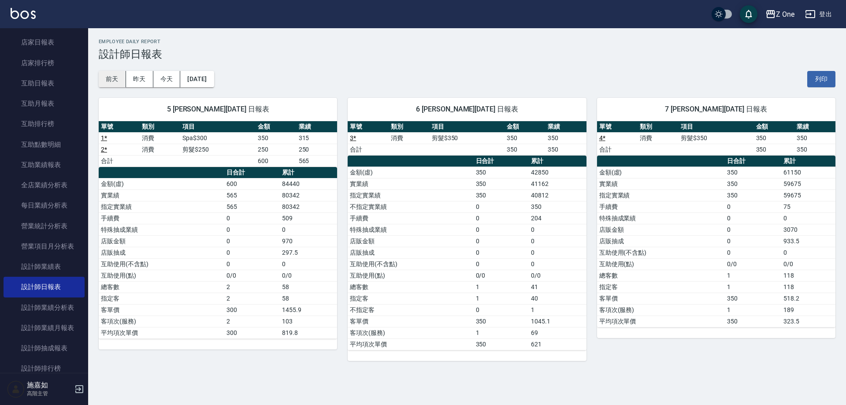
click at [118, 82] on button "前天" at bounding box center [112, 79] width 27 height 16
click at [193, 76] on button "[DATE]" at bounding box center [196, 79] width 33 height 16
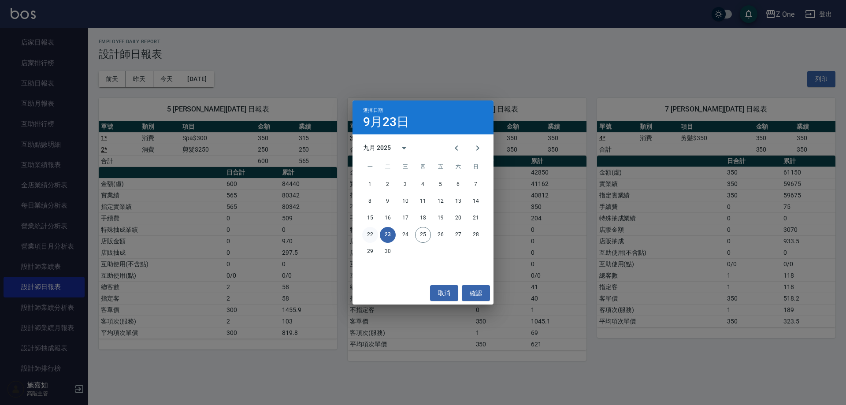
click at [369, 234] on button "22" at bounding box center [370, 235] width 16 height 16
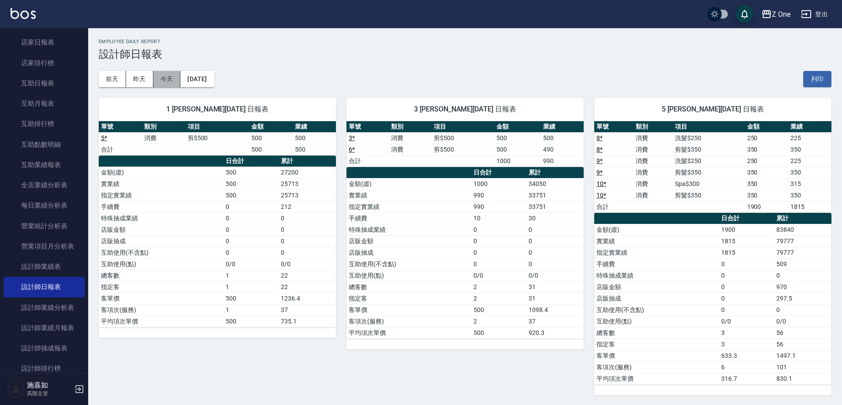
click at [167, 80] on button "今天" at bounding box center [166, 79] width 27 height 16
